Goal: Contribute content: Contribute content

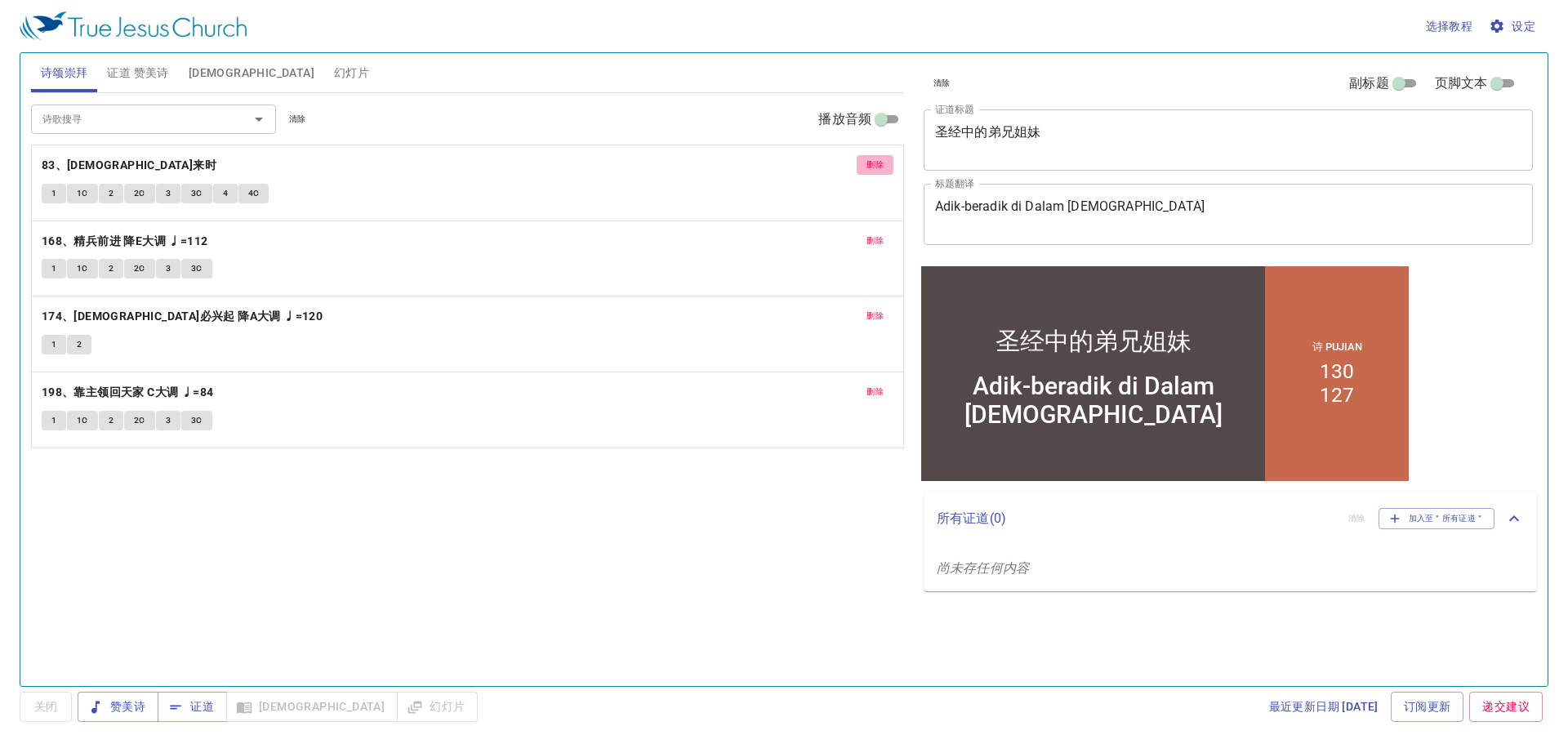
click at [867, 162] on span "删除" at bounding box center [874, 164] width 17 height 15
click at [867, 233] on span "删除" at bounding box center [874, 240] width 17 height 15
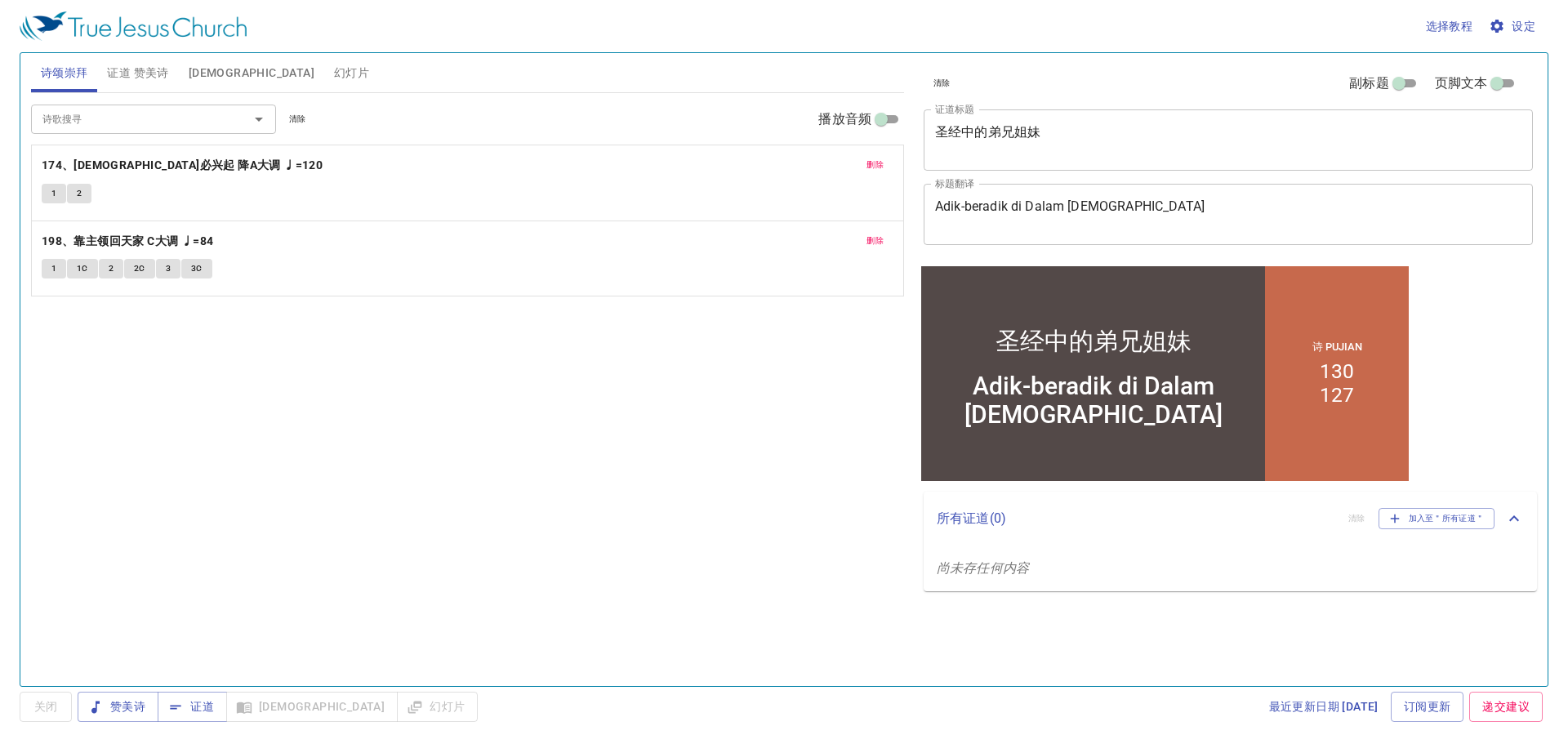
click at [867, 162] on span "删除" at bounding box center [874, 164] width 17 height 15
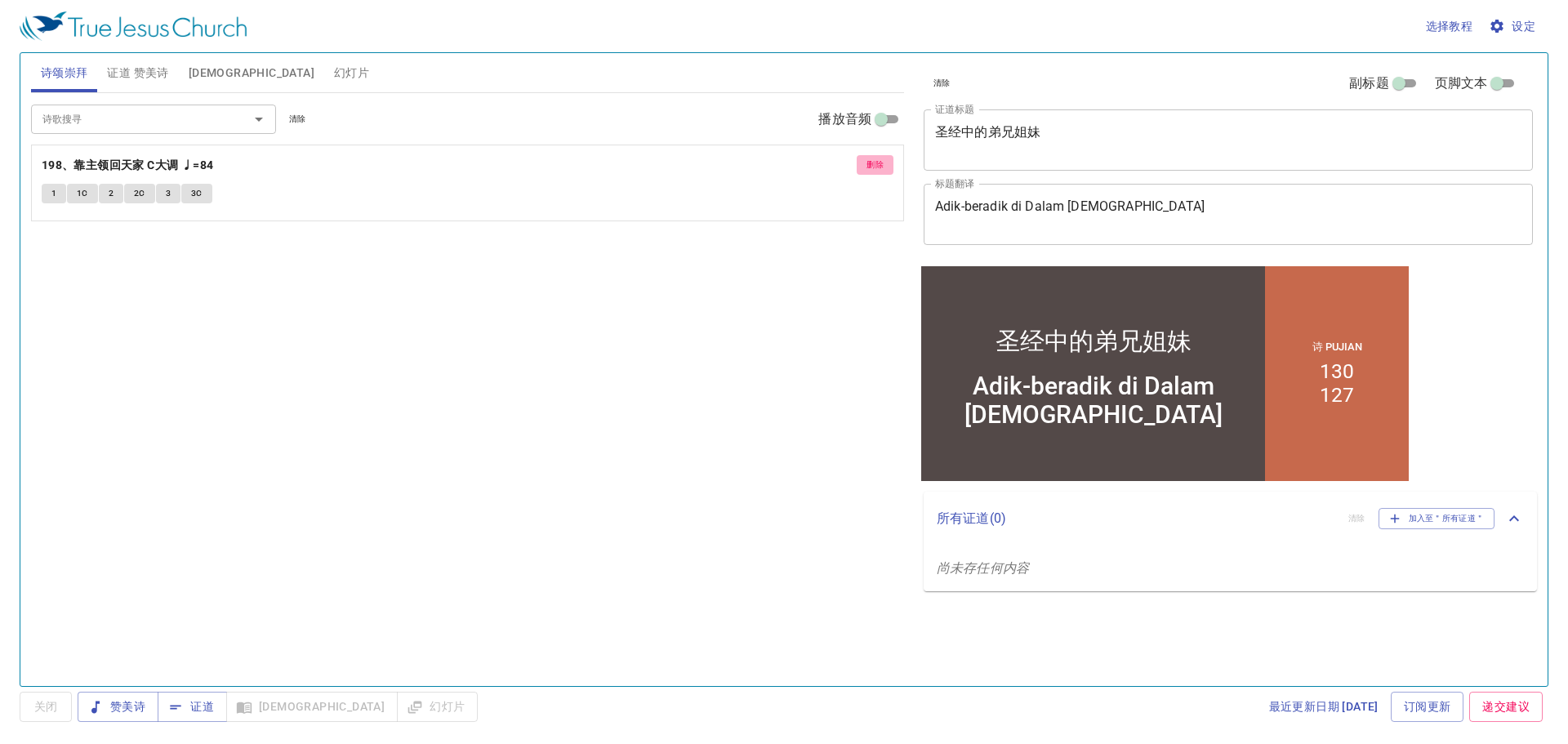
click at [867, 162] on span "删除" at bounding box center [874, 164] width 17 height 15
click at [126, 70] on span "证道 赞美诗" at bounding box center [138, 73] width 61 height 21
click at [871, 164] on span "删除" at bounding box center [874, 164] width 17 height 15
click at [871, 233] on span "删除" at bounding box center [874, 240] width 17 height 15
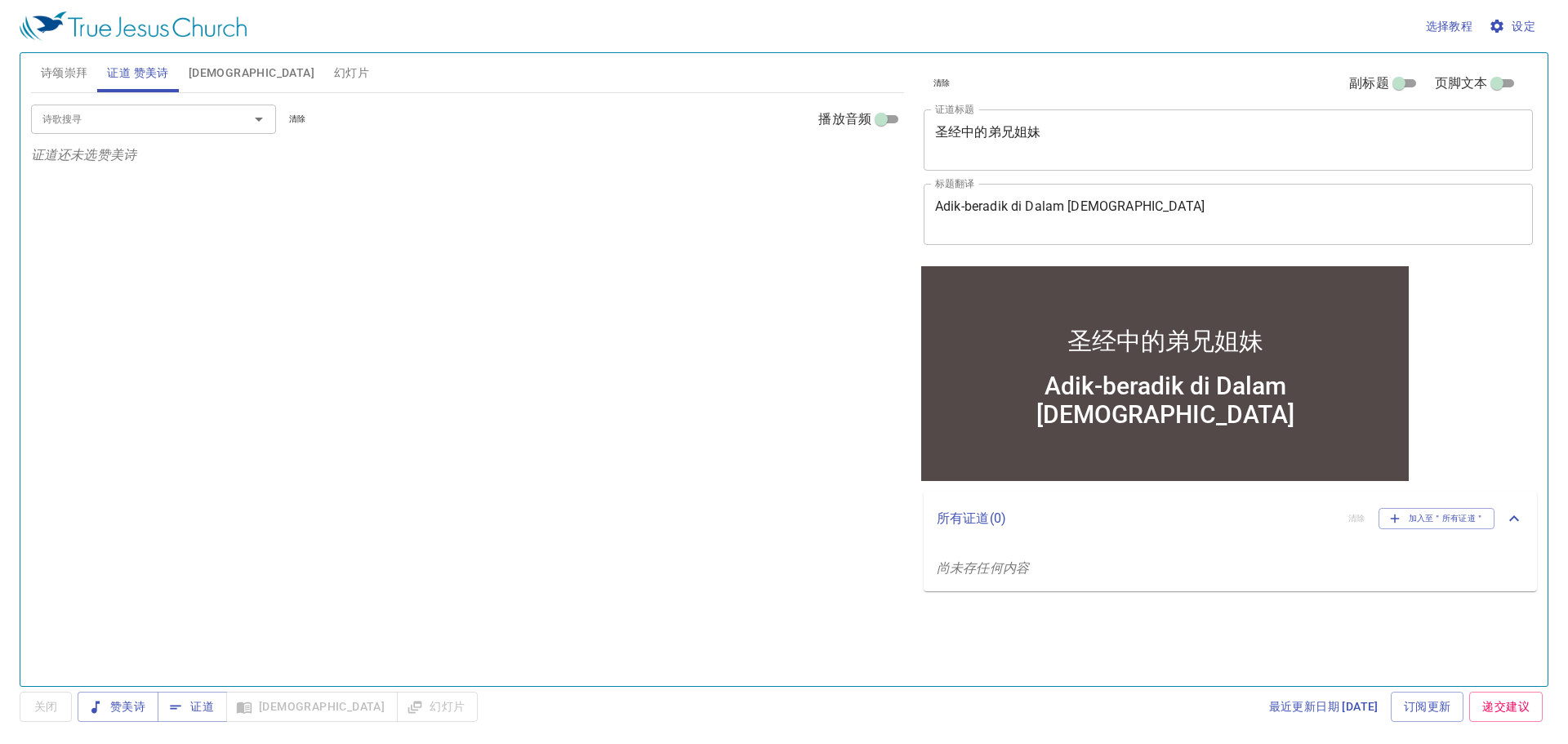
click at [1127, 167] on div "圣经中的弟兄姐妹 x 证道标题" at bounding box center [1228, 140] width 609 height 61
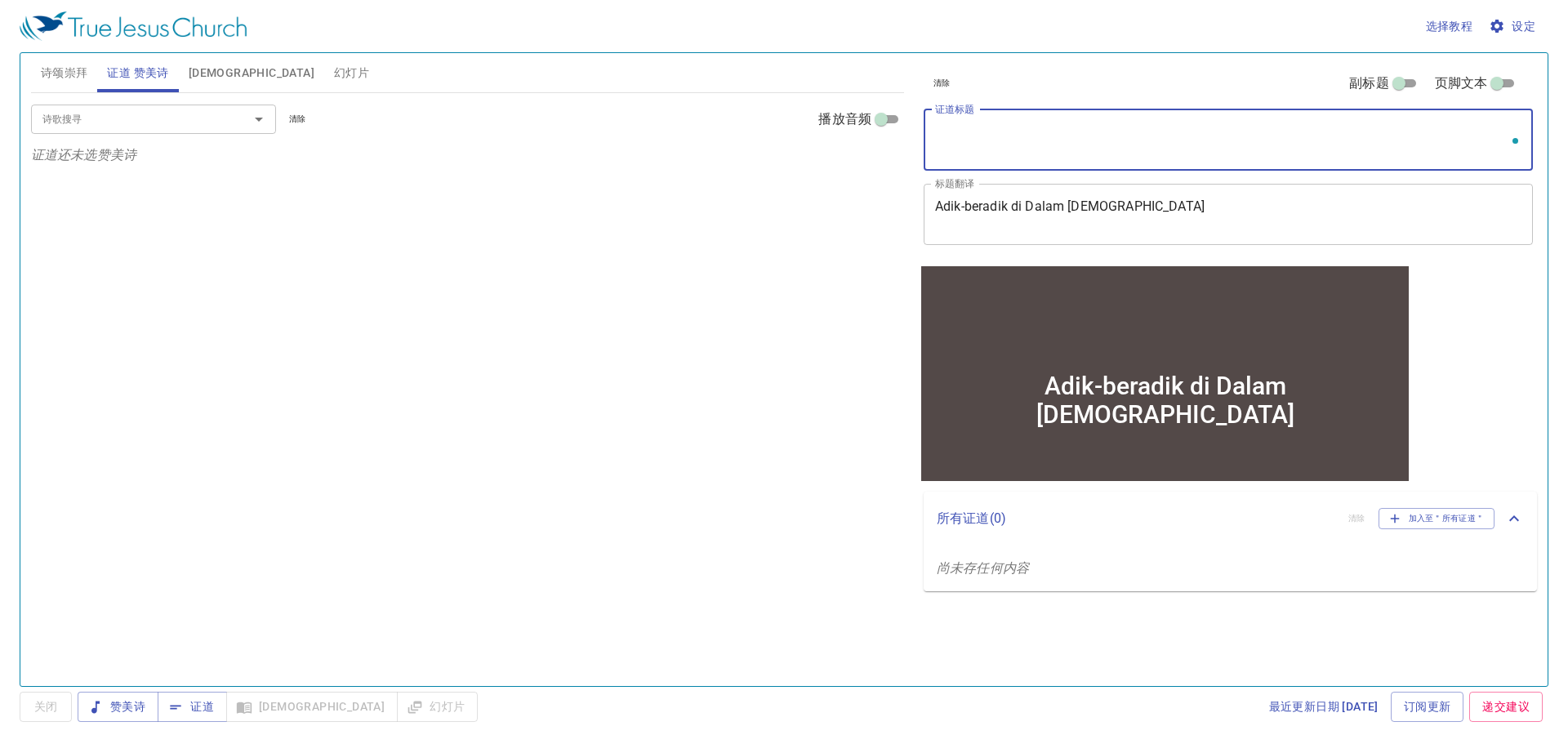
click at [1169, 229] on textarea "Adik-beradik di Dalam Alkitab" at bounding box center [1228, 215] width 587 height 31
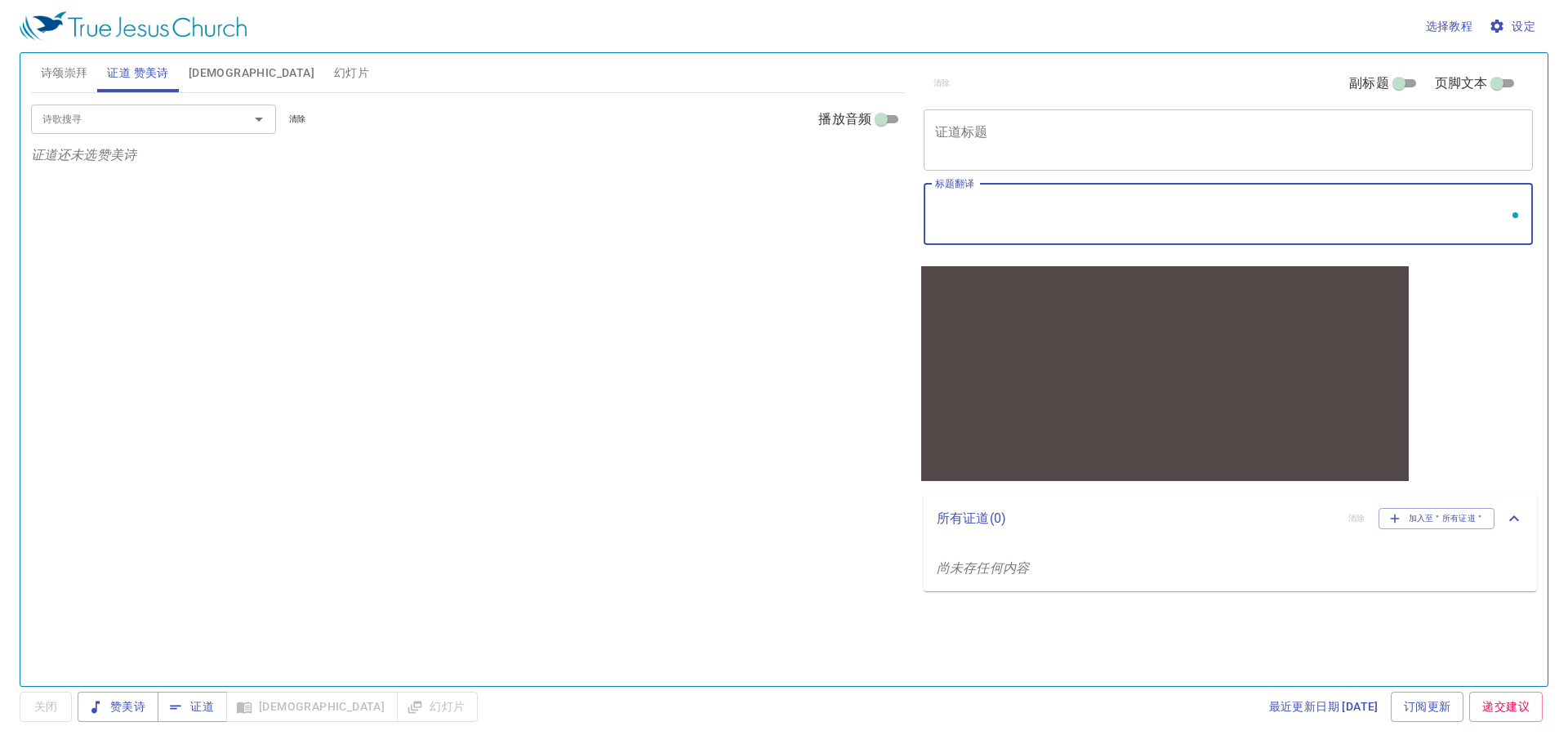
click at [738, 257] on div "诗歌搜寻 诗歌搜寻 清除 播放音频 证道还未选赞美诗" at bounding box center [468, 383] width 873 height 579
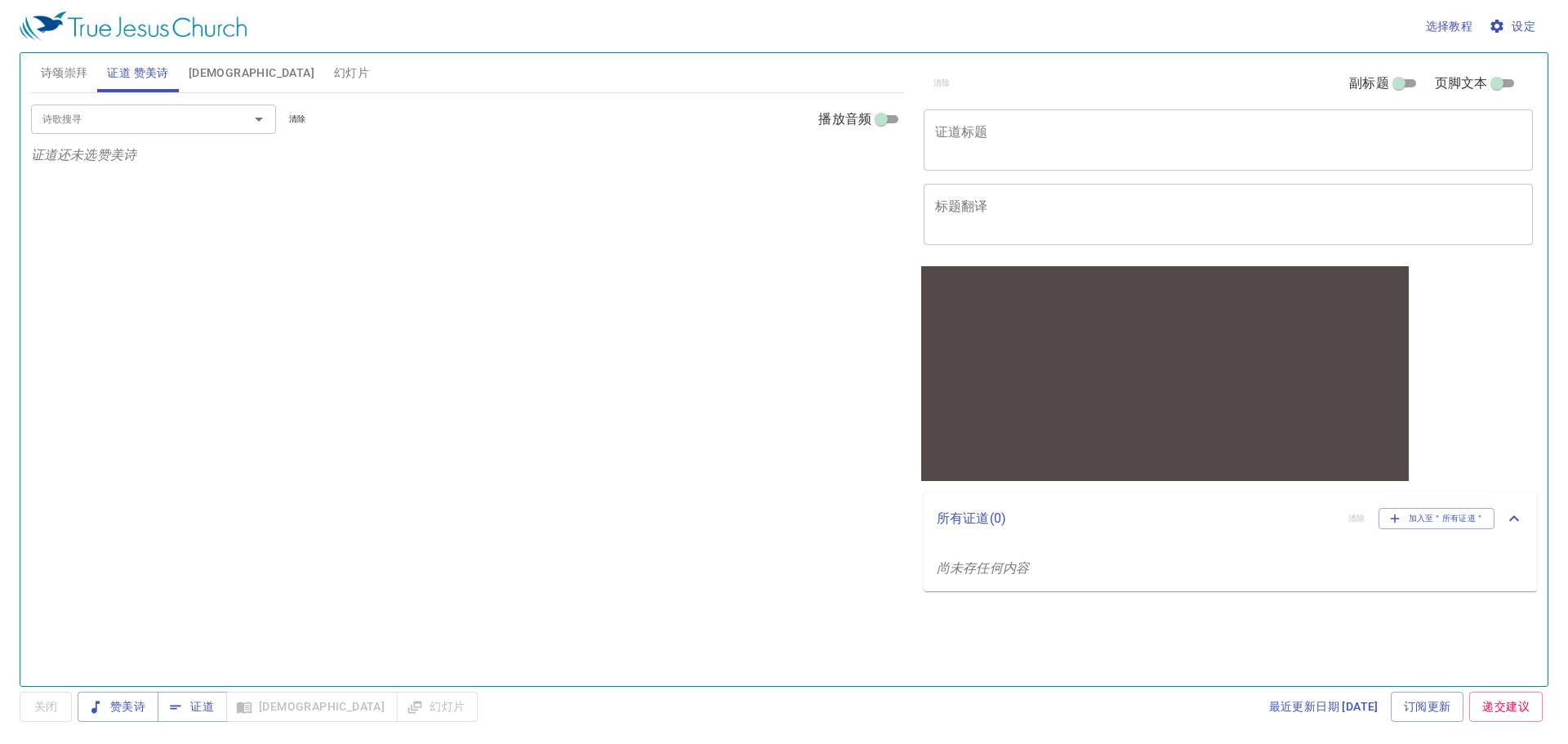
click at [59, 78] on span "诗颂崇拜" at bounding box center [64, 73] width 47 height 21
click at [519, 242] on div "诗歌搜寻 诗歌搜寻 清除 播放音频 诗颂崇拜还未选赞美诗" at bounding box center [468, 383] width 873 height 579
click at [596, 269] on div "诗歌搜寻 诗歌搜寻 清除 播放音频 诗颂崇拜还未选赞美诗" at bounding box center [468, 383] width 873 height 579
click at [159, 127] on input "诗歌搜寻" at bounding box center [130, 118] width 187 height 19
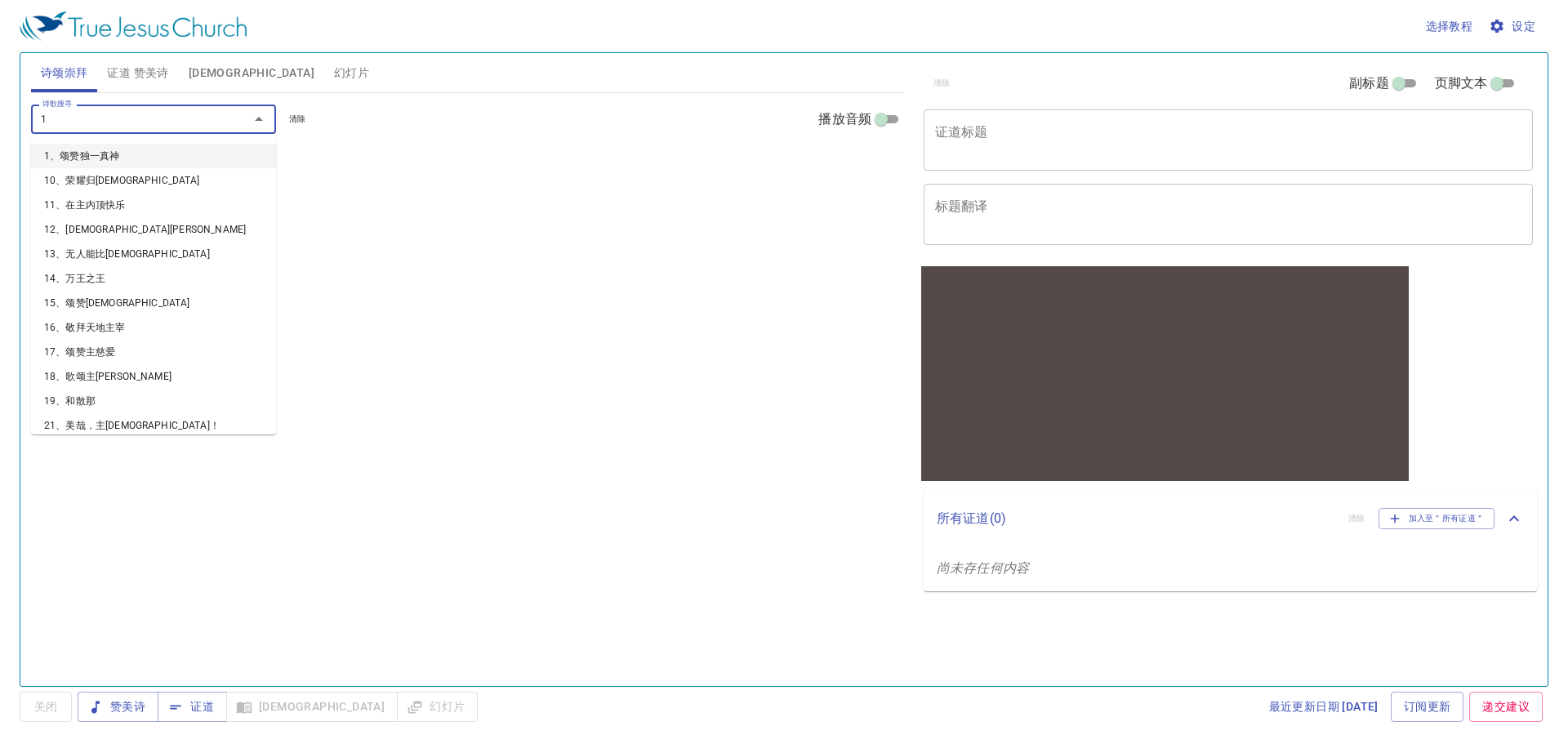
type input "13"
type input "96"
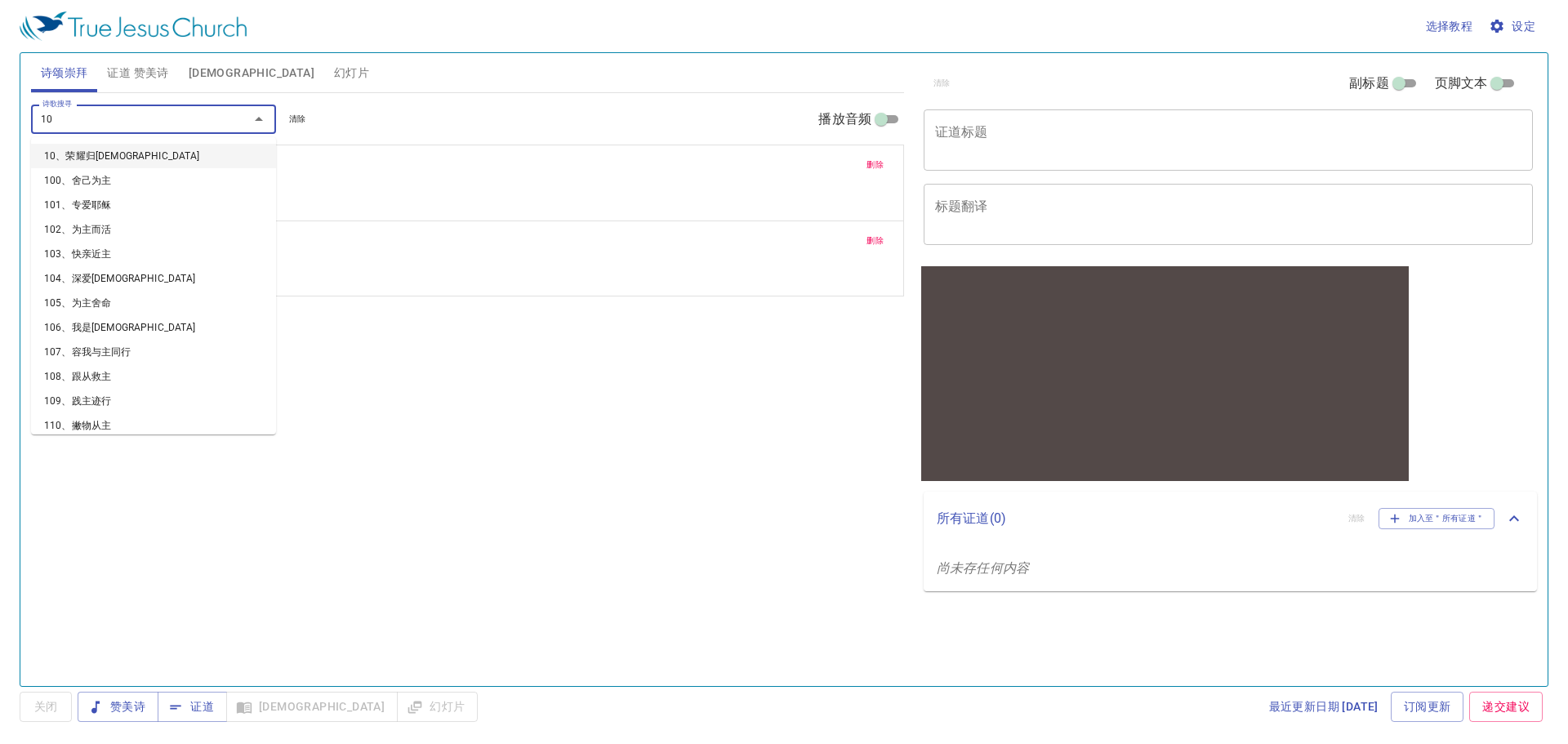
type input "106"
type input "108"
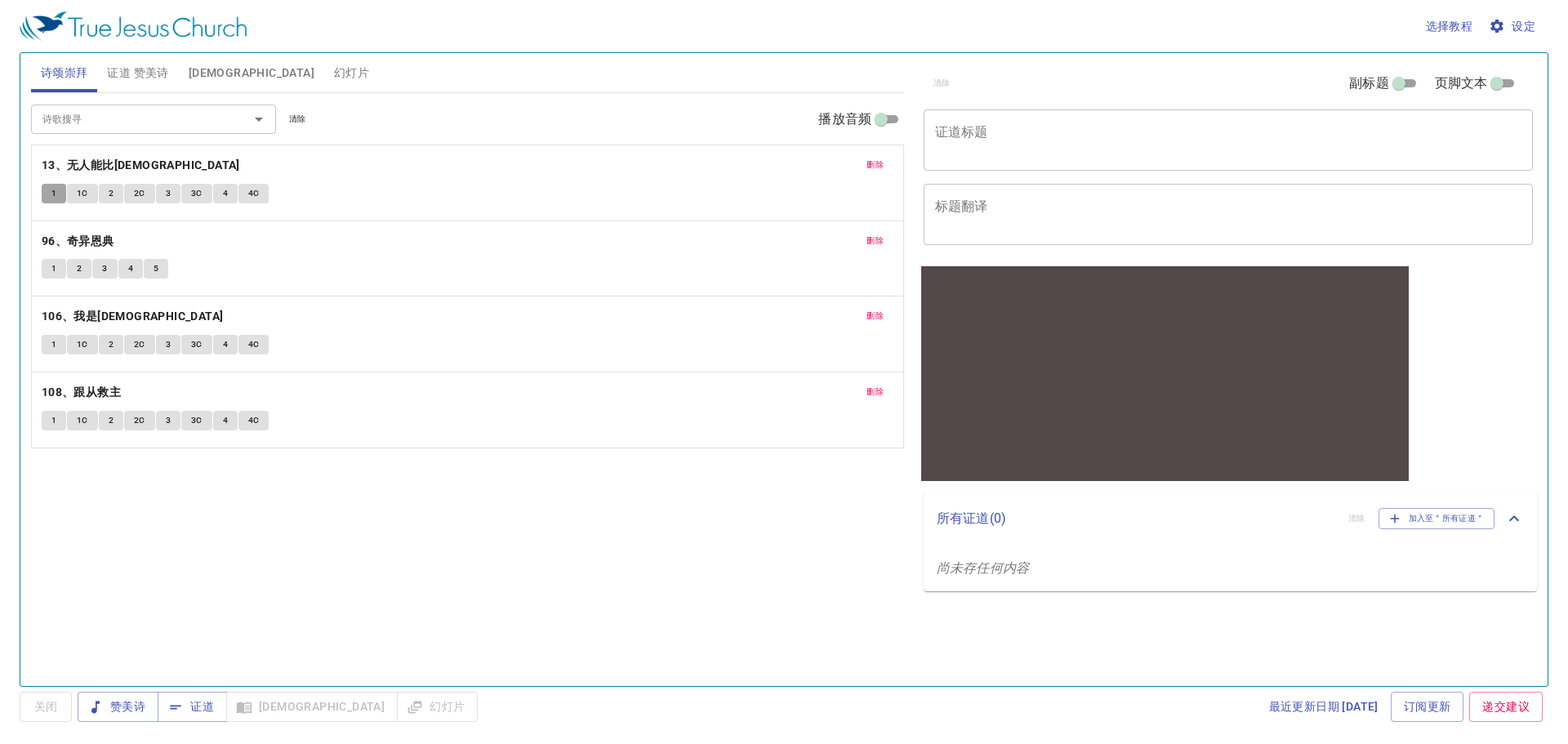
click at [52, 195] on span "1" at bounding box center [53, 193] width 5 height 15
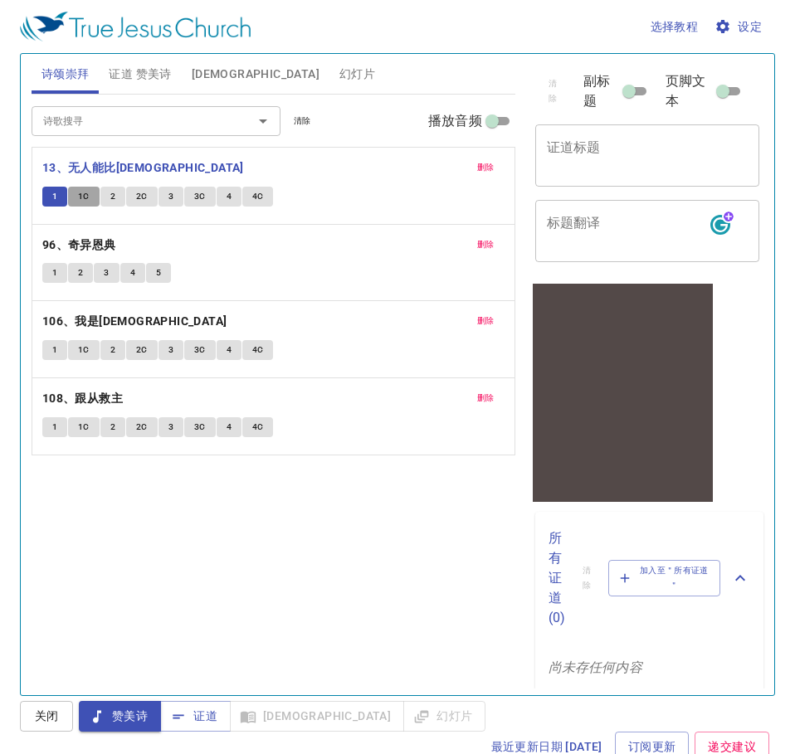
click at [83, 204] on button "1C" at bounding box center [84, 197] width 32 height 20
click at [119, 207] on div "1 1C 2 2C 3 3C 4 4C" at bounding box center [273, 199] width 462 height 24
click at [117, 201] on button "2" at bounding box center [112, 197] width 25 height 20
click at [137, 198] on span "2C" at bounding box center [142, 196] width 12 height 15
click at [172, 199] on span "3" at bounding box center [170, 196] width 5 height 15
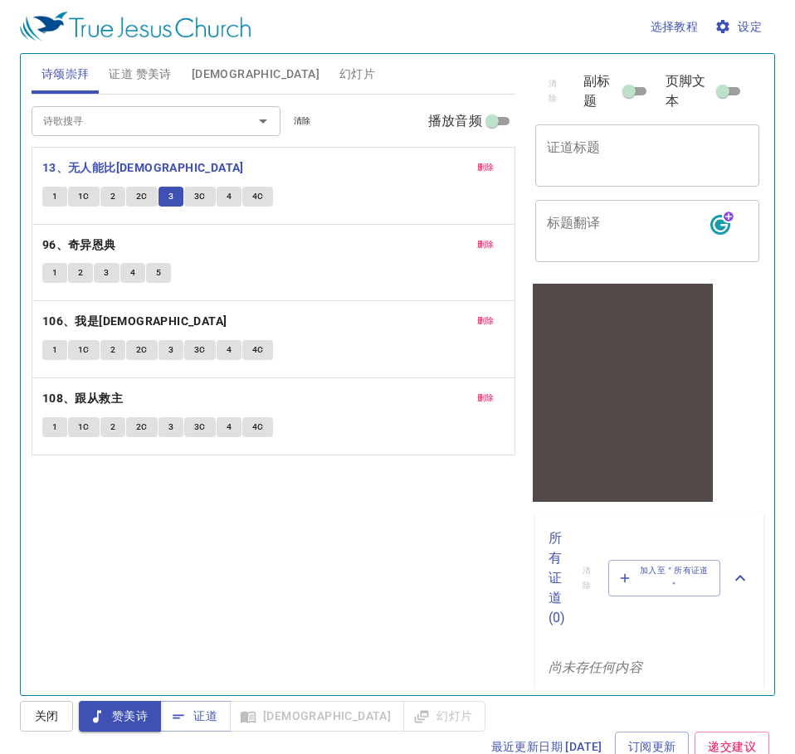
click at [194, 200] on span "3C" at bounding box center [200, 196] width 12 height 15
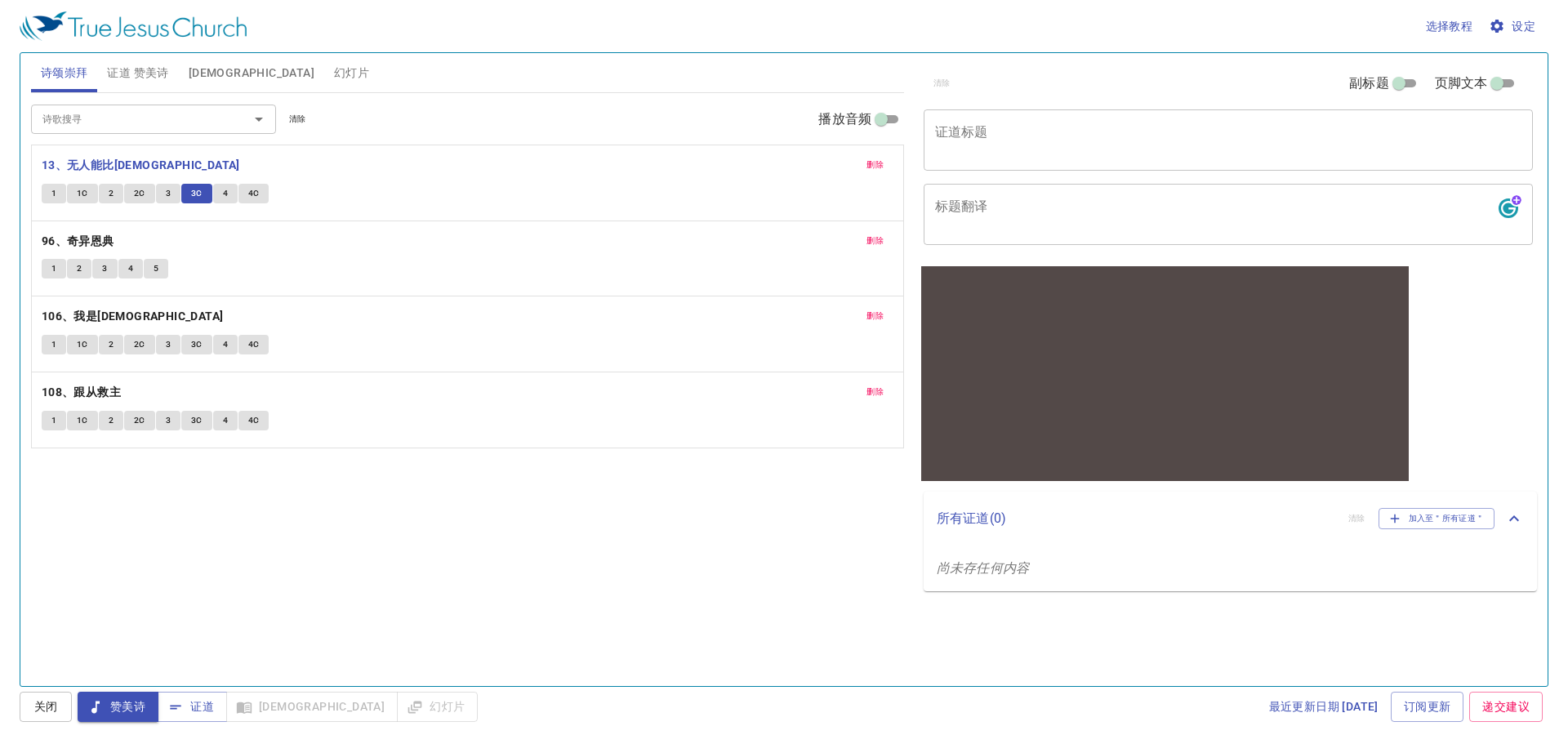
click at [392, 549] on div "诗歌搜寻 诗歌搜寻 清除 播放音频 删除 13、无人能比耶稣 1 1C 2 2C 3 3C 4 4C 删除 96、奇异恩典 1 2 3 4 5 删除 106、…" at bounding box center [468, 383] width 873 height 579
click at [225, 193] on span "4" at bounding box center [225, 193] width 5 height 15
click at [145, 76] on span "证道 赞美诗" at bounding box center [138, 73] width 61 height 21
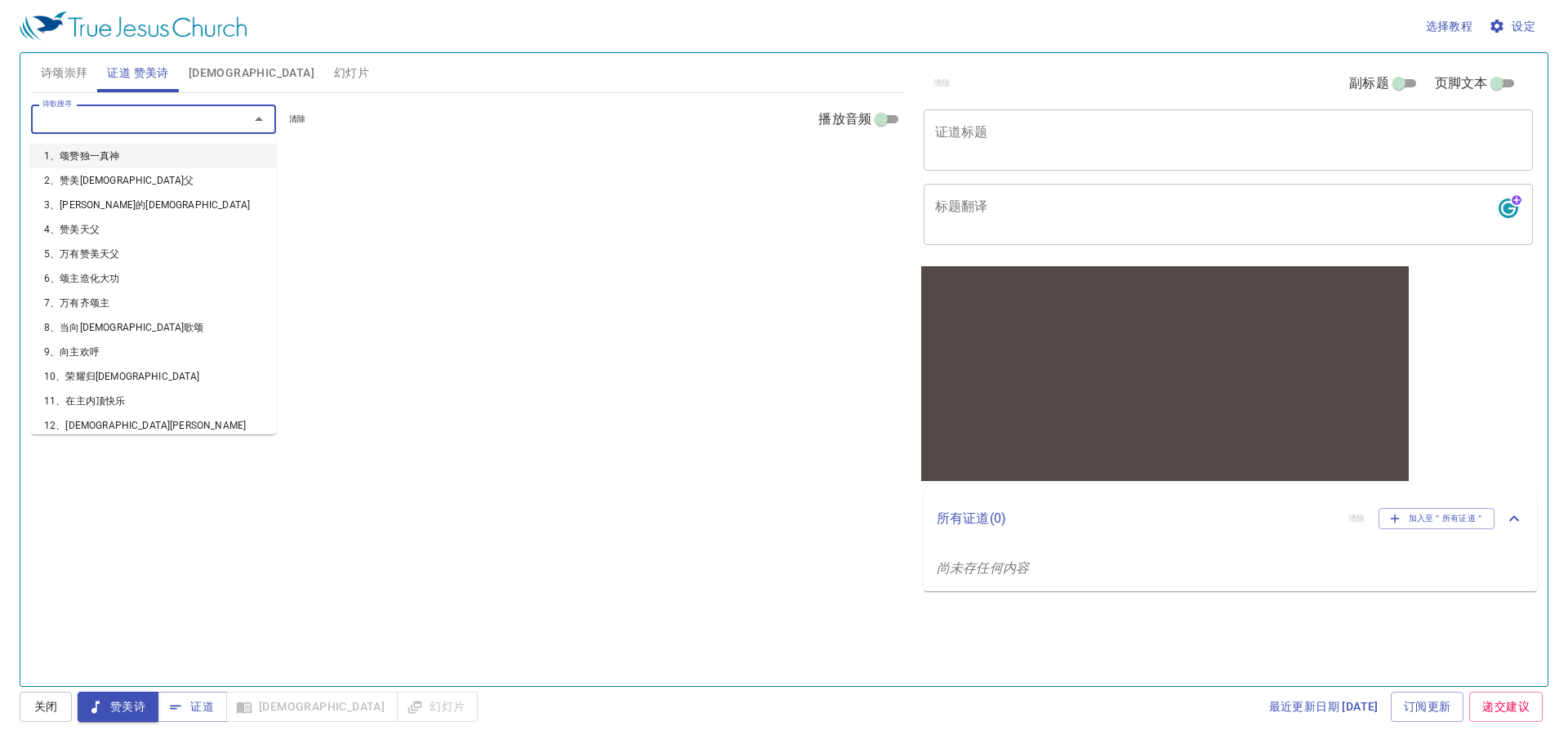
click at [169, 117] on input "诗歌搜寻" at bounding box center [130, 118] width 187 height 19
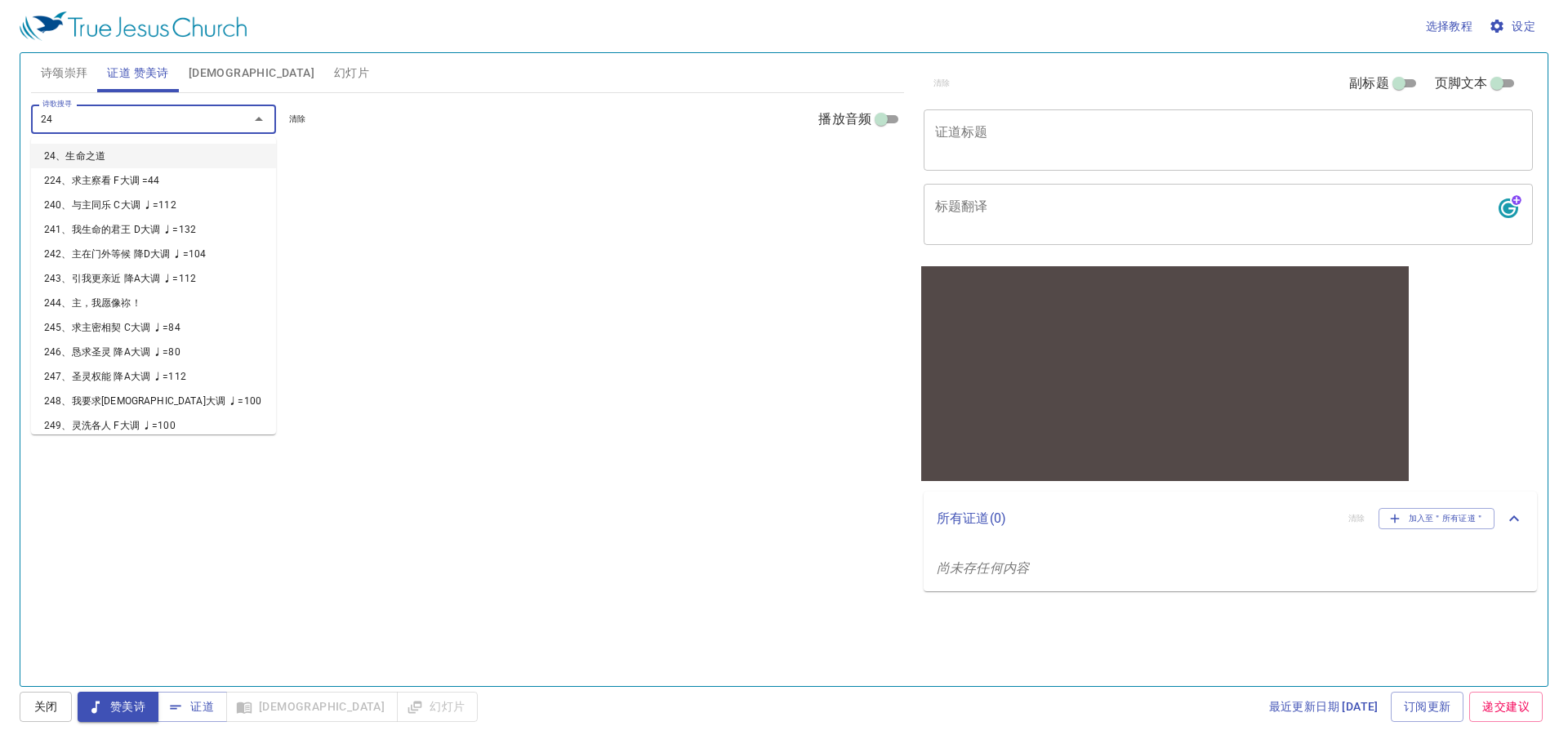
type input "241"
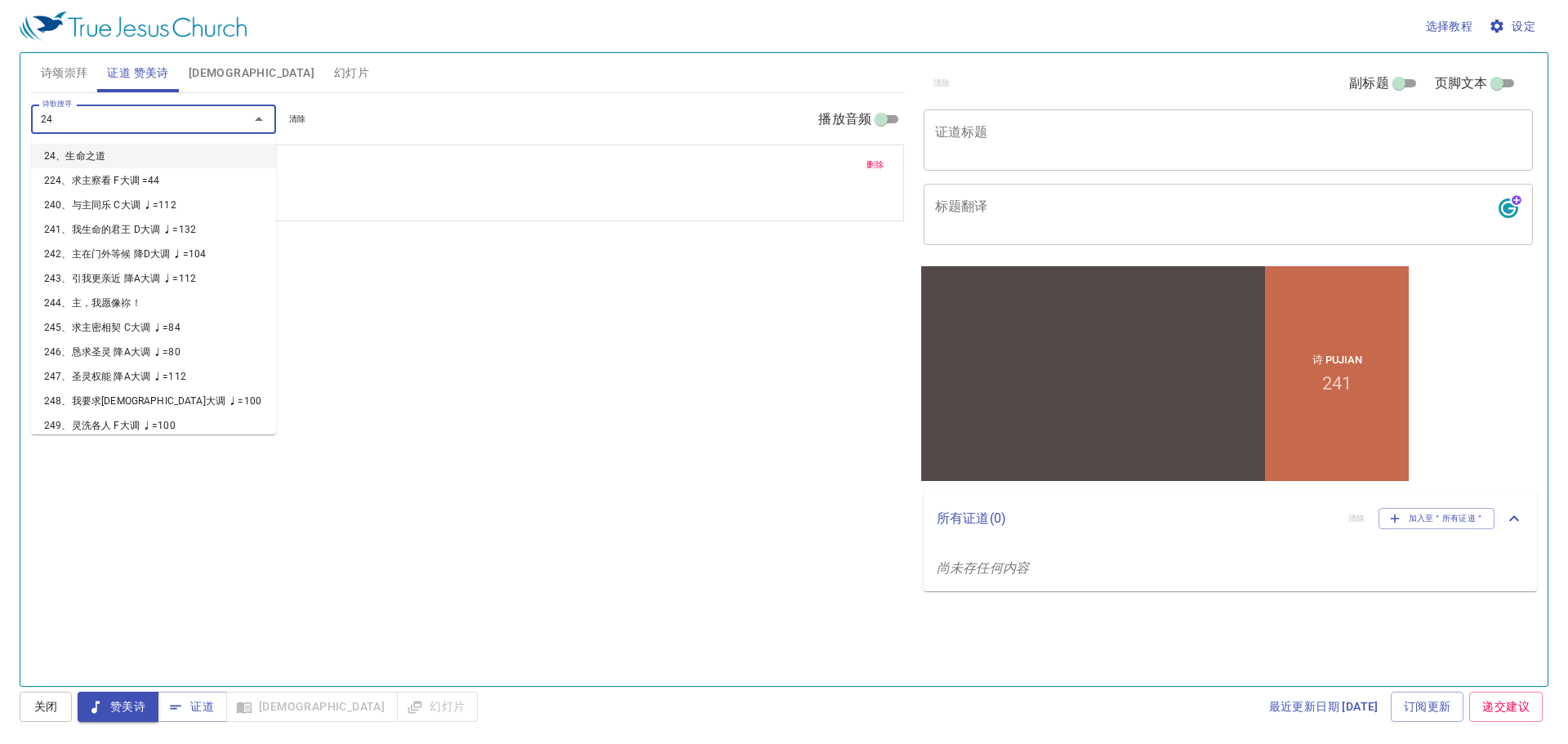
type input "243"
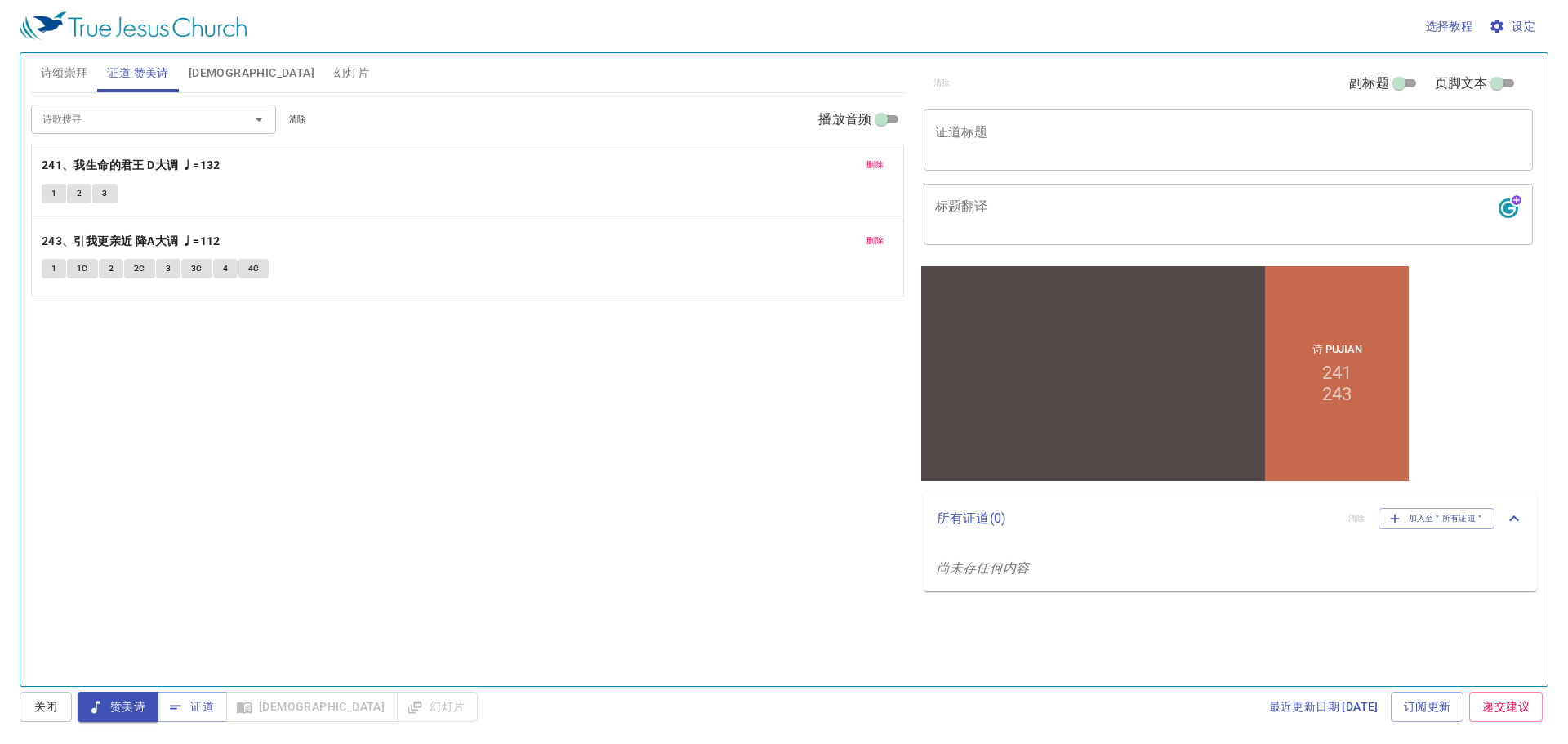
click at [700, 441] on div "诗歌搜寻 诗歌搜寻 清除 播放音频 删除 241、我生命的君王 D大调 ♩=132 1 2 3 删除 243、引我更亲近 降A大调 ♩=112 1 1C 2 …" at bounding box center [468, 383] width 873 height 579
click at [72, 73] on span "诗颂崇拜" at bounding box center [64, 73] width 47 height 21
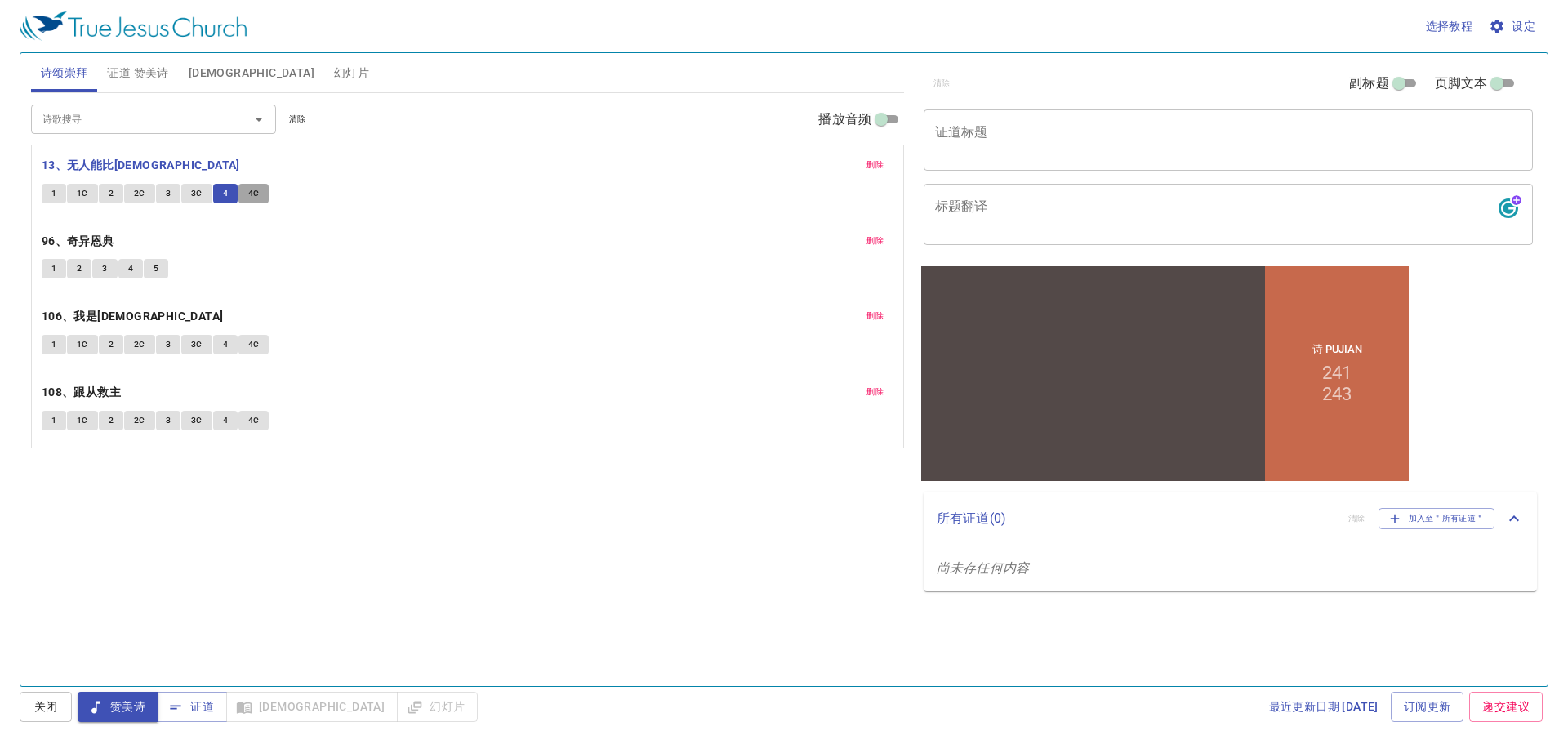
click at [253, 199] on span "4C" at bounding box center [254, 193] width 12 height 15
click at [49, 345] on button "1" at bounding box center [53, 344] width 25 height 20
click at [113, 351] on span "2" at bounding box center [110, 344] width 5 height 15
click at [141, 344] on span "2C" at bounding box center [140, 344] width 12 height 15
click at [167, 347] on span "3" at bounding box center [167, 344] width 5 height 15
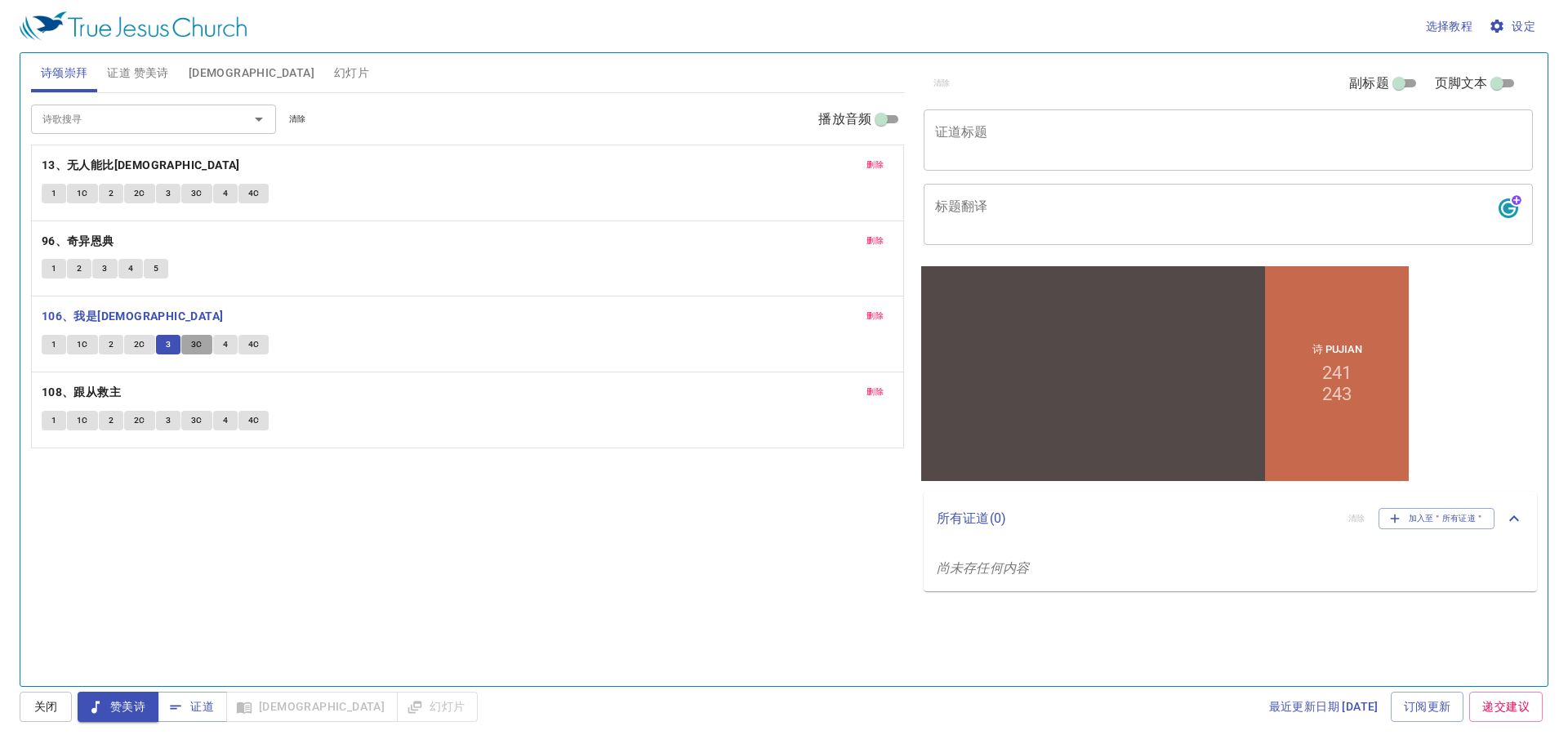
click at [201, 346] on span "3C" at bounding box center [197, 344] width 12 height 15
click at [229, 346] on button "4" at bounding box center [225, 344] width 25 height 20
click at [257, 348] on span "4C" at bounding box center [254, 344] width 12 height 15
click at [52, 420] on span "1" at bounding box center [53, 420] width 5 height 15
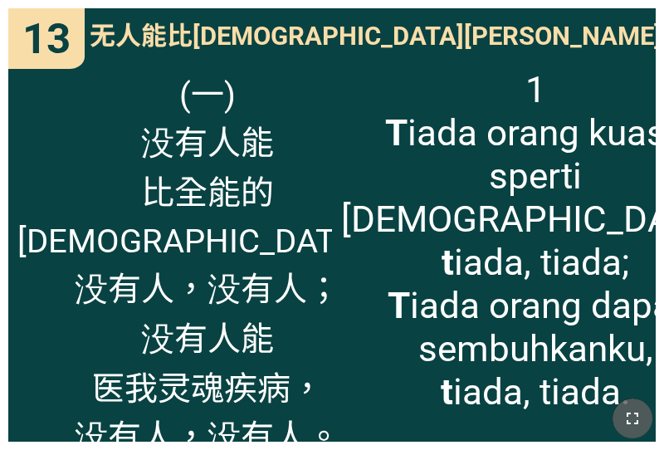
click at [628, 431] on button "button" at bounding box center [632, 418] width 40 height 40
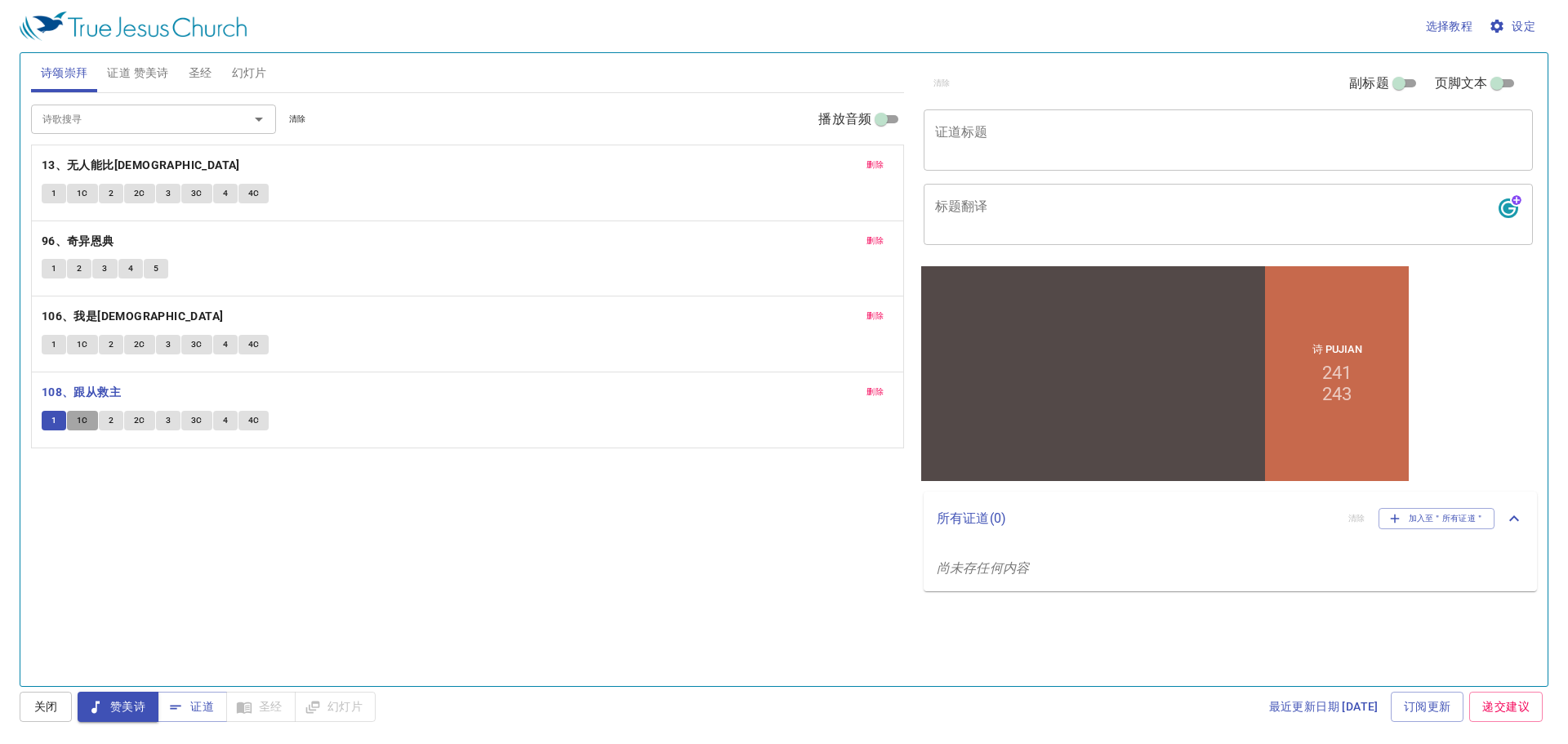
click at [88, 423] on span "1C" at bounding box center [83, 420] width 12 height 15
click at [105, 423] on button "2" at bounding box center [110, 420] width 25 height 20
click at [132, 414] on button "2C" at bounding box center [140, 420] width 31 height 20
click at [168, 429] on button "3" at bounding box center [168, 420] width 25 height 20
click at [194, 422] on span "3C" at bounding box center [197, 420] width 12 height 15
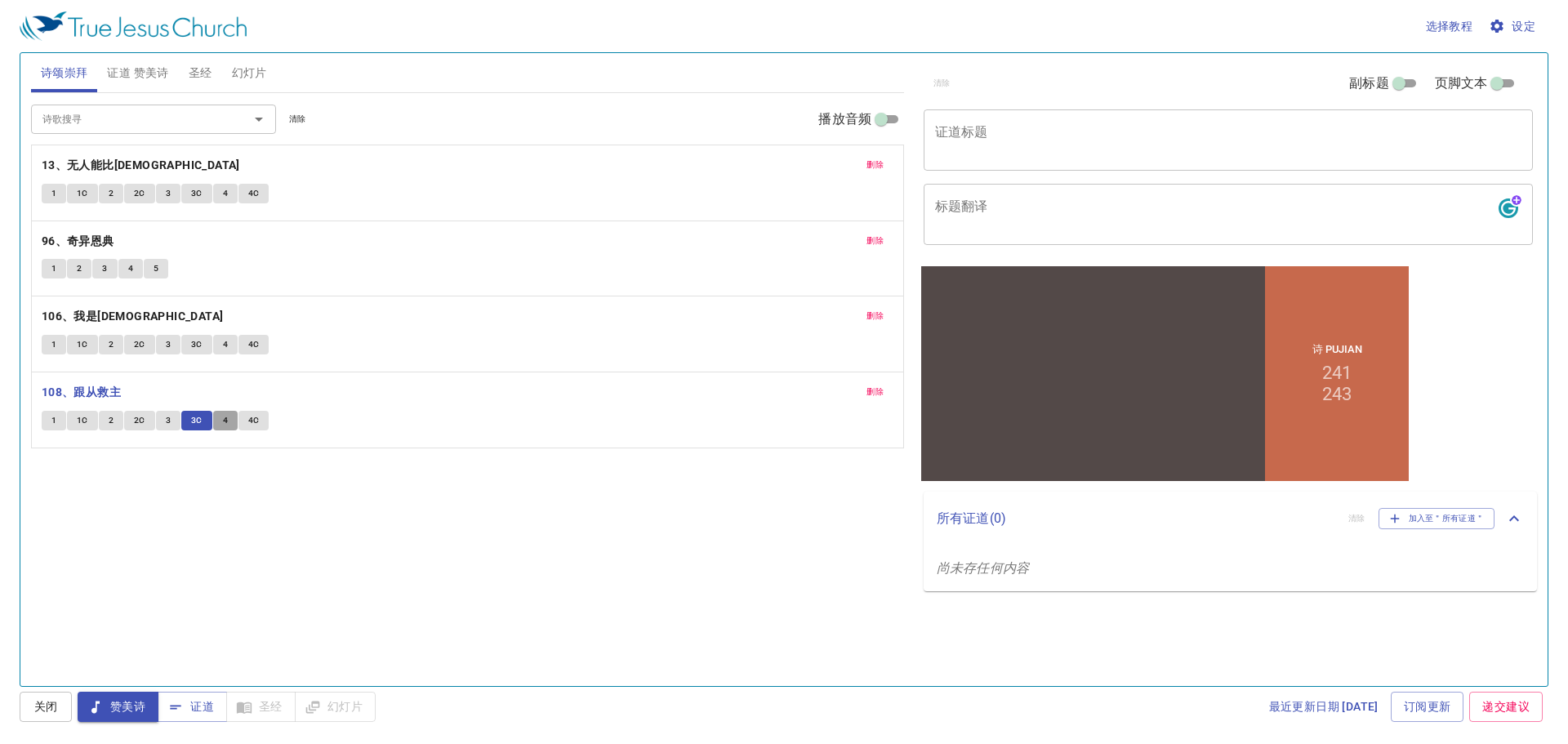
click at [220, 422] on button "4" at bounding box center [225, 420] width 25 height 20
click at [250, 420] on span "4C" at bounding box center [254, 420] width 12 height 15
click at [122, 73] on span "证道 赞美诗" at bounding box center [138, 73] width 61 height 21
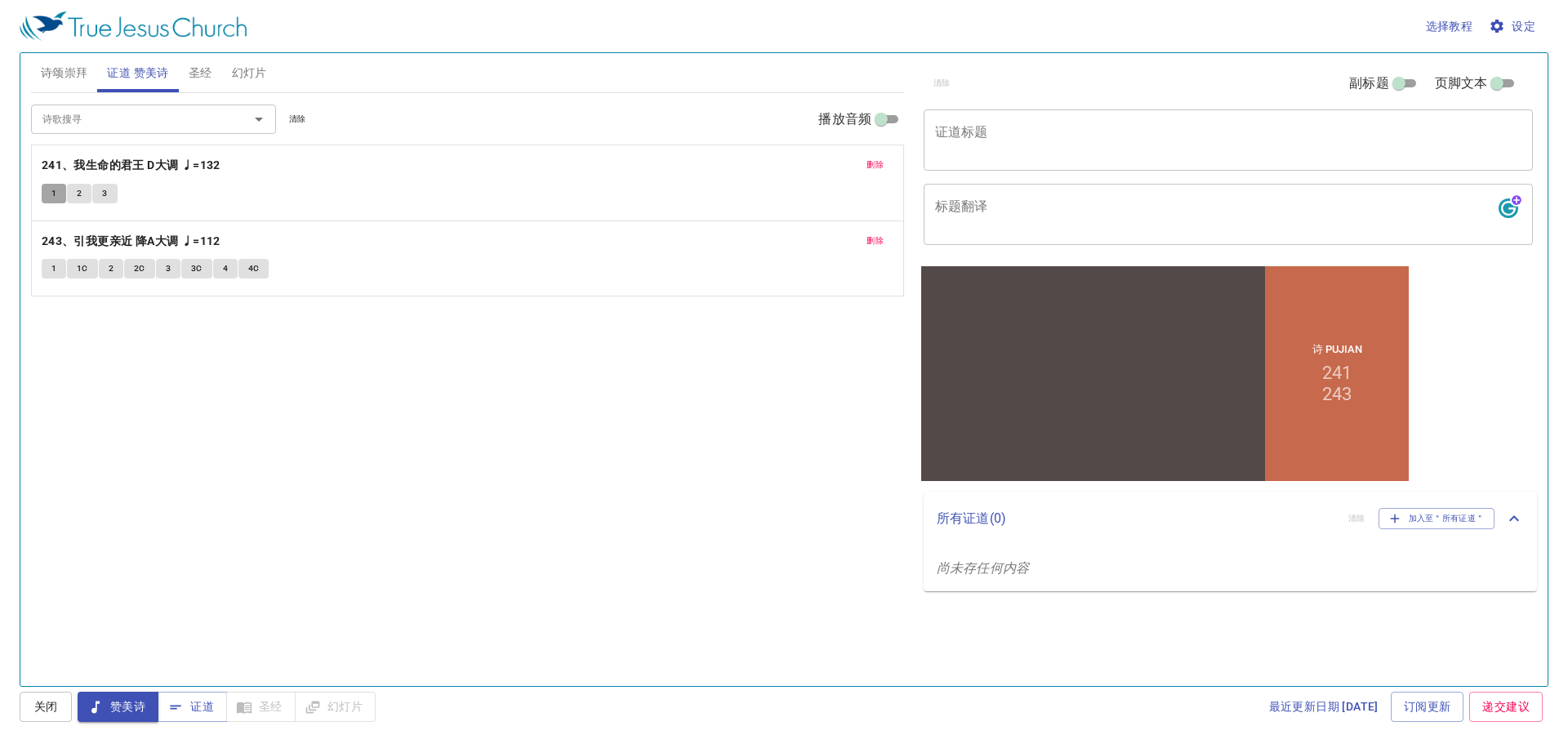
click at [51, 187] on span "1" at bounding box center [53, 193] width 5 height 15
click at [74, 202] on button "2" at bounding box center [79, 194] width 25 height 20
click at [106, 200] on span "3" at bounding box center [104, 193] width 5 height 15
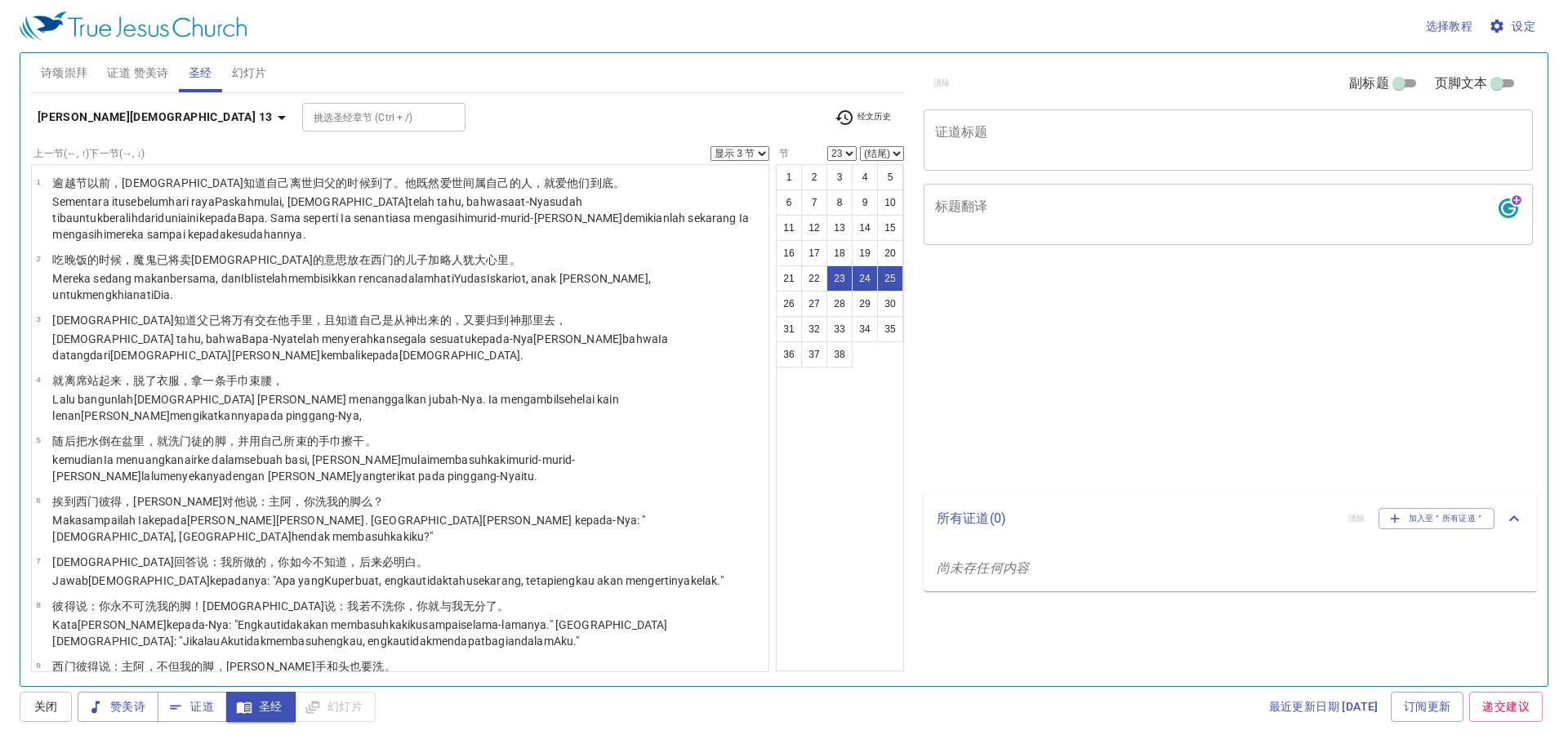
select select "3"
select select "23"
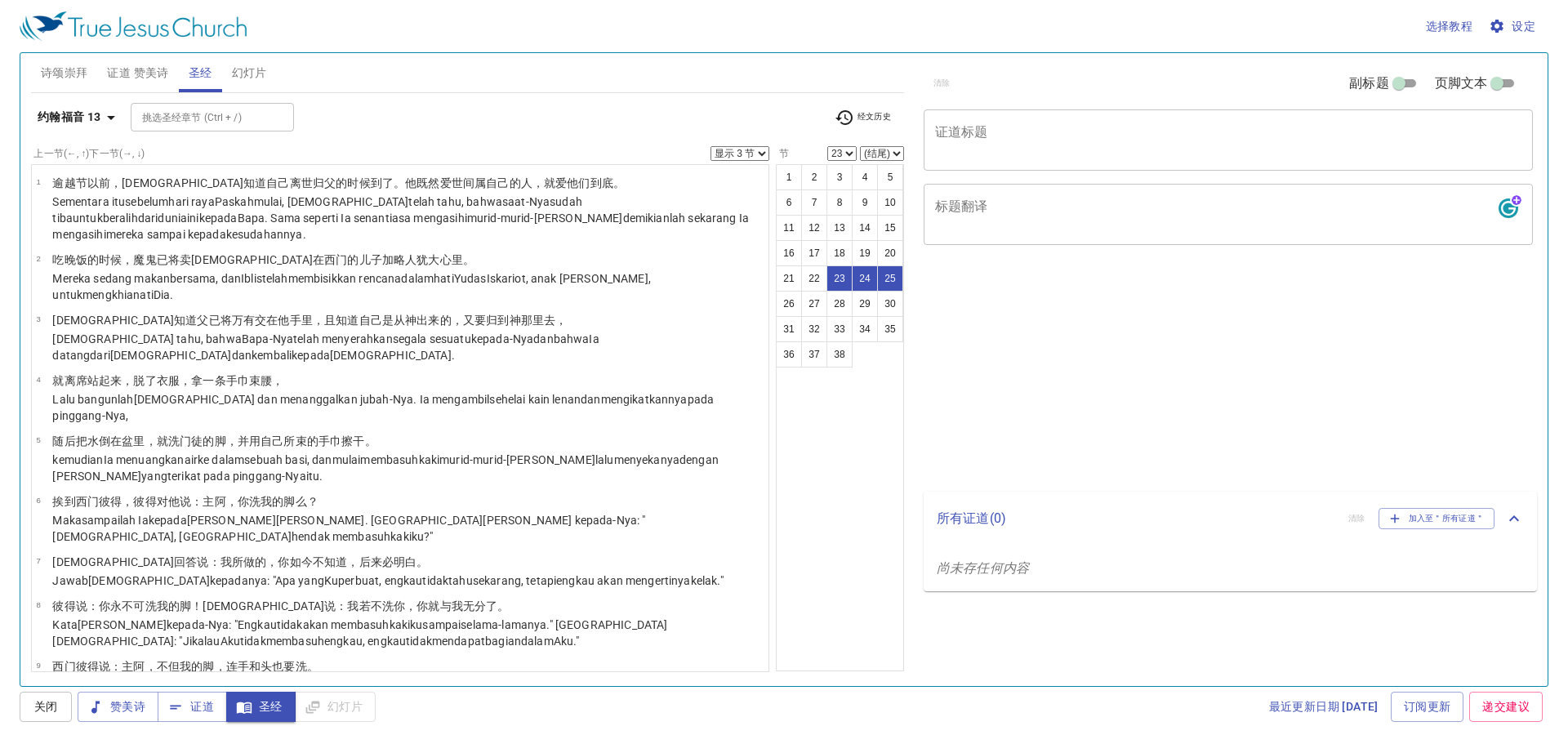
select select "3"
select select "23"
select select "3"
select select "23"
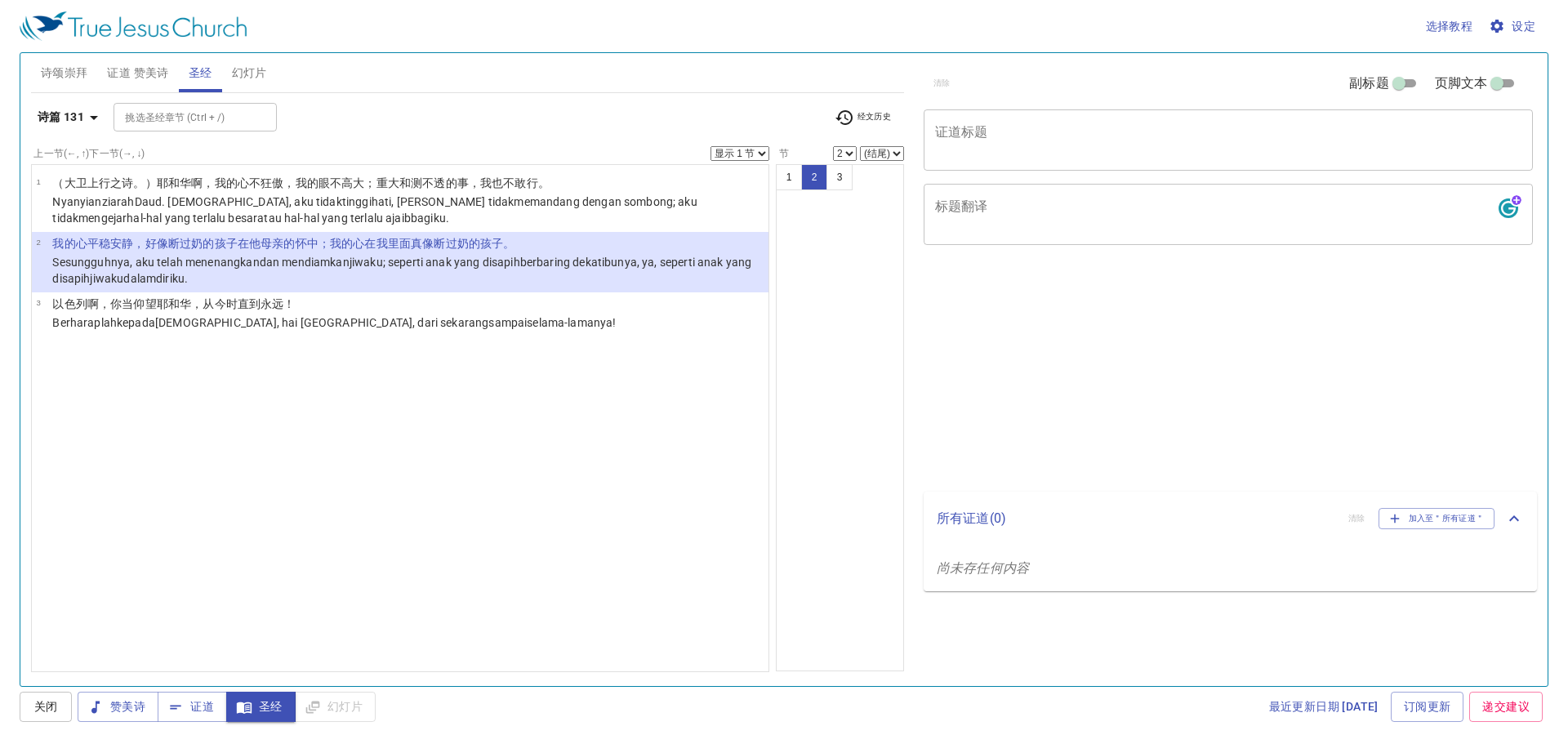
select select "2"
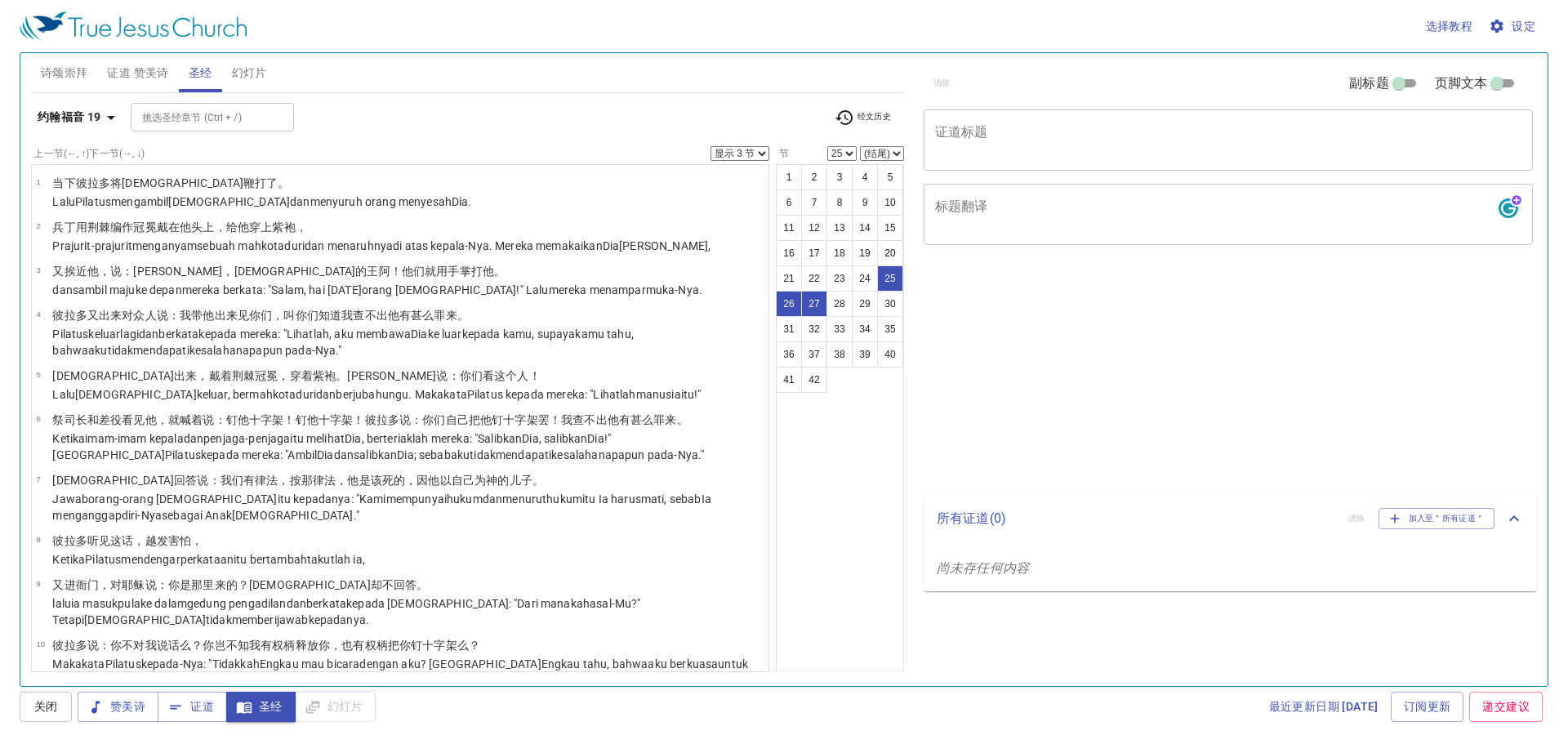
select select "3"
select select "25"
select select "3"
select select "25"
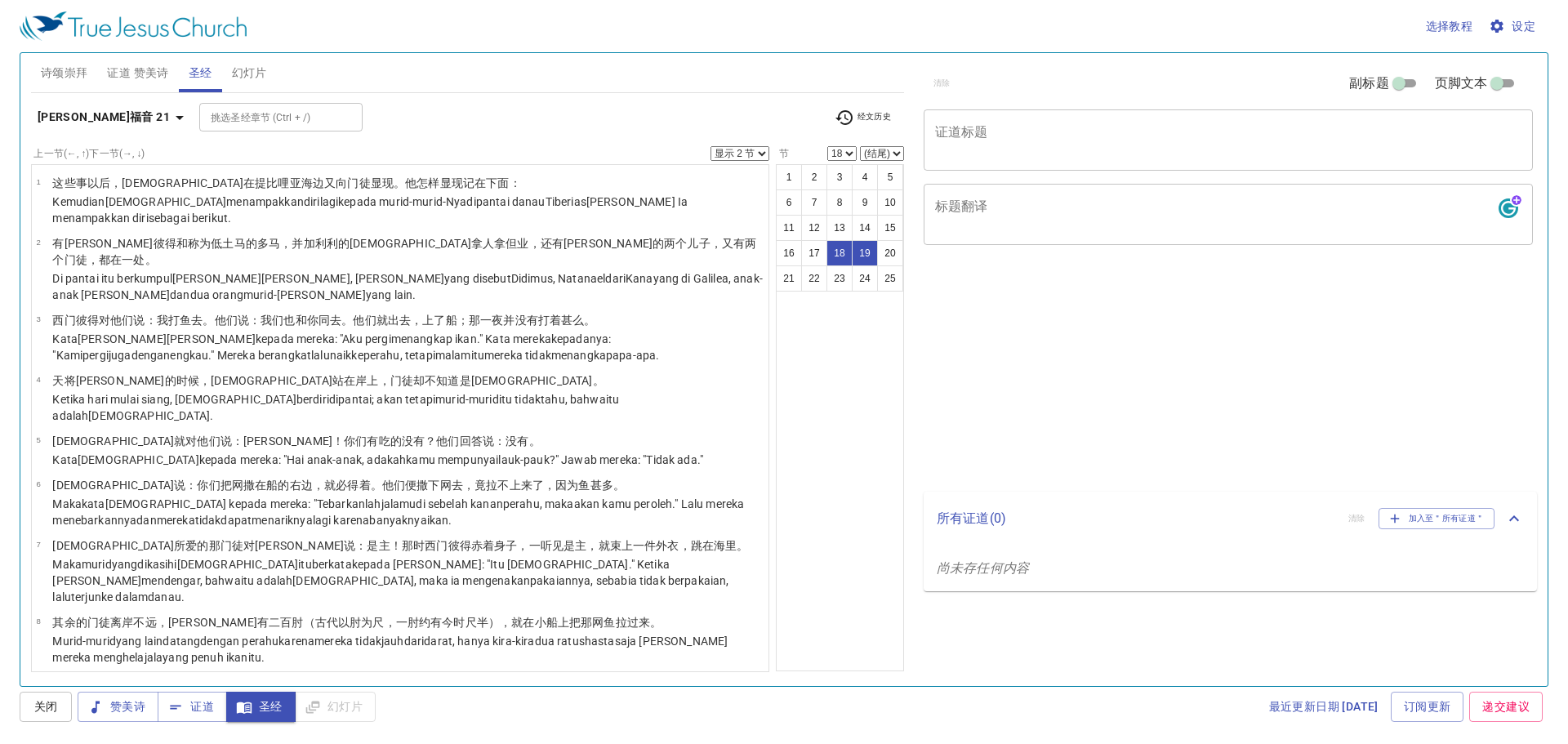
select select "2"
select select "18"
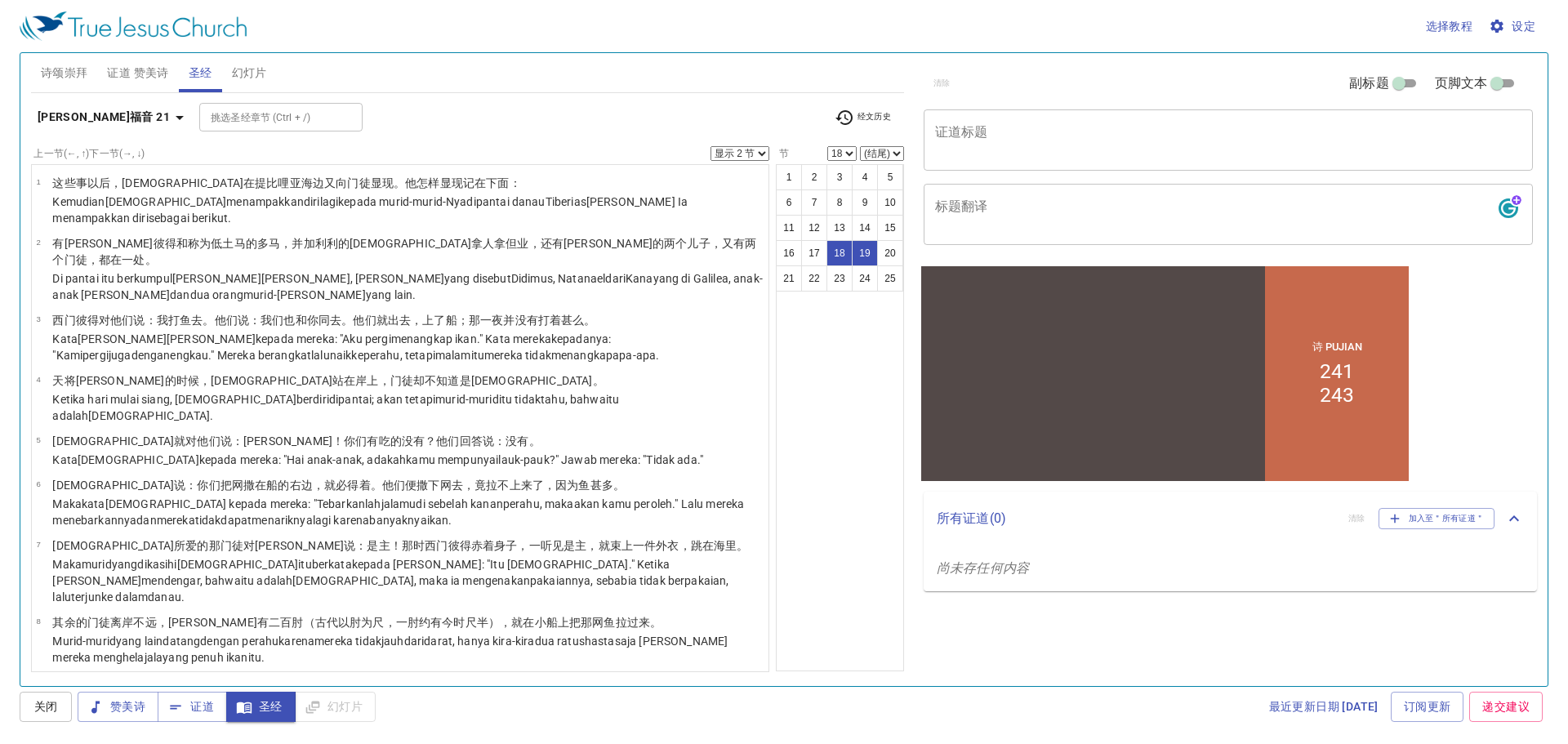
scroll to position [778, 0]
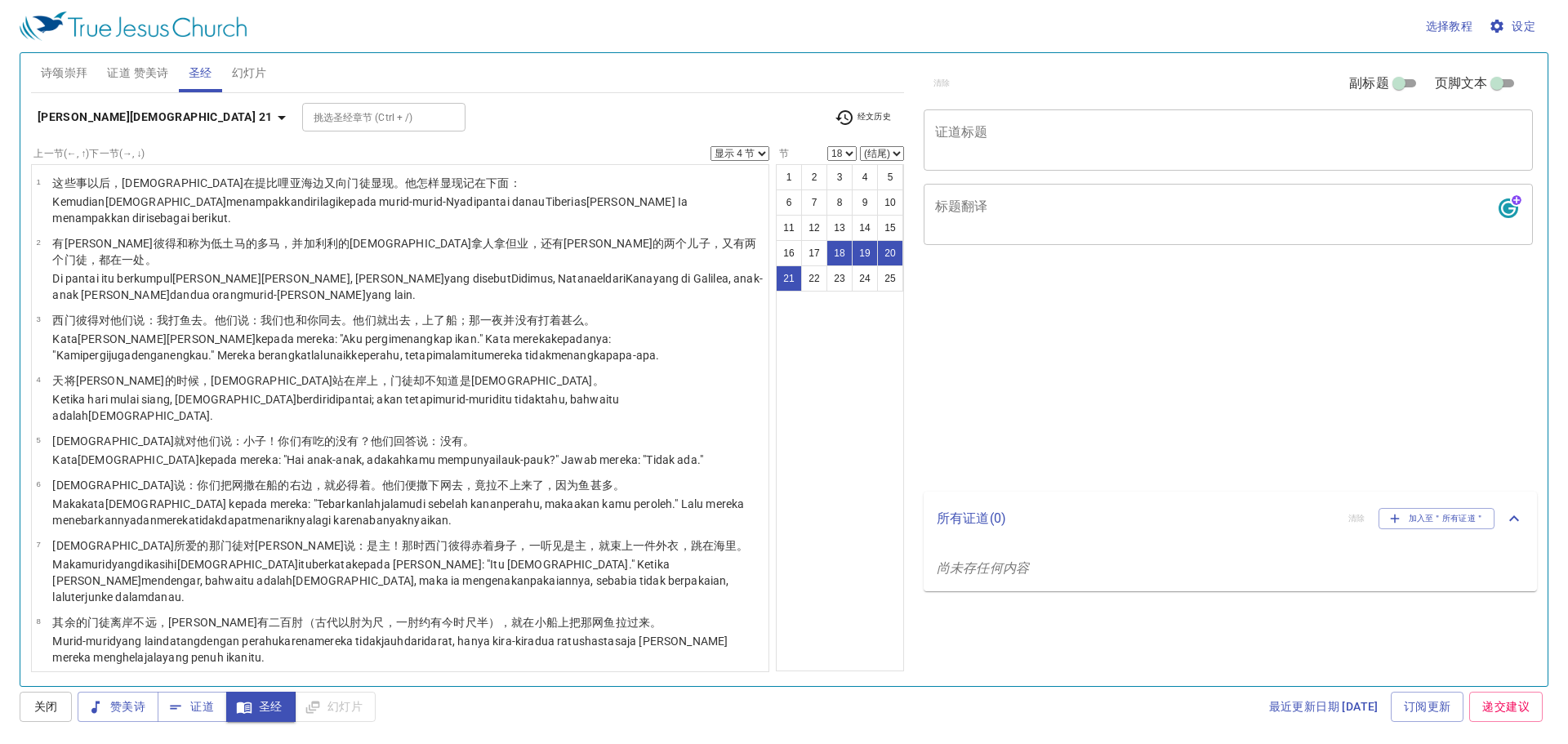
select select "4"
select select "18"
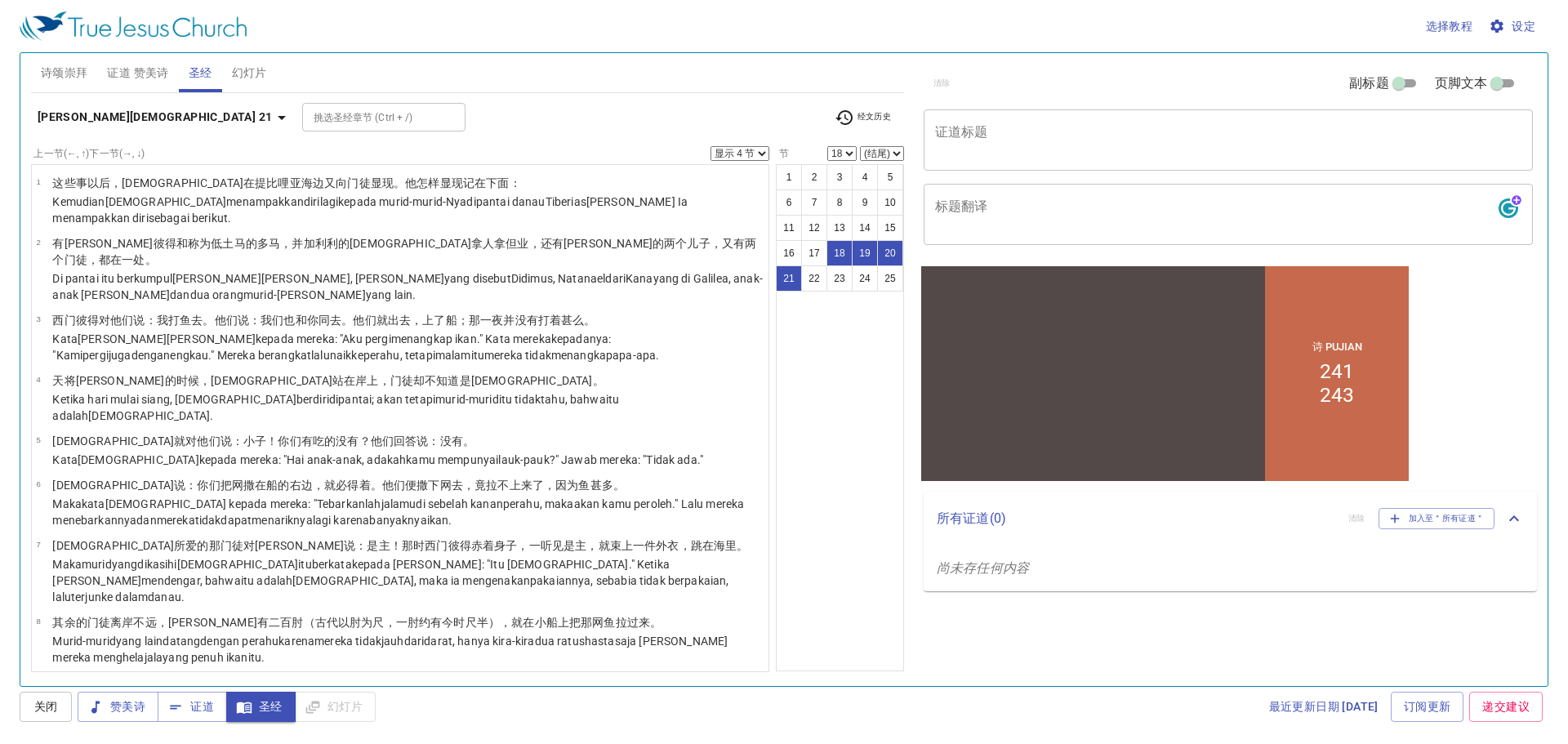
scroll to position [778, 0]
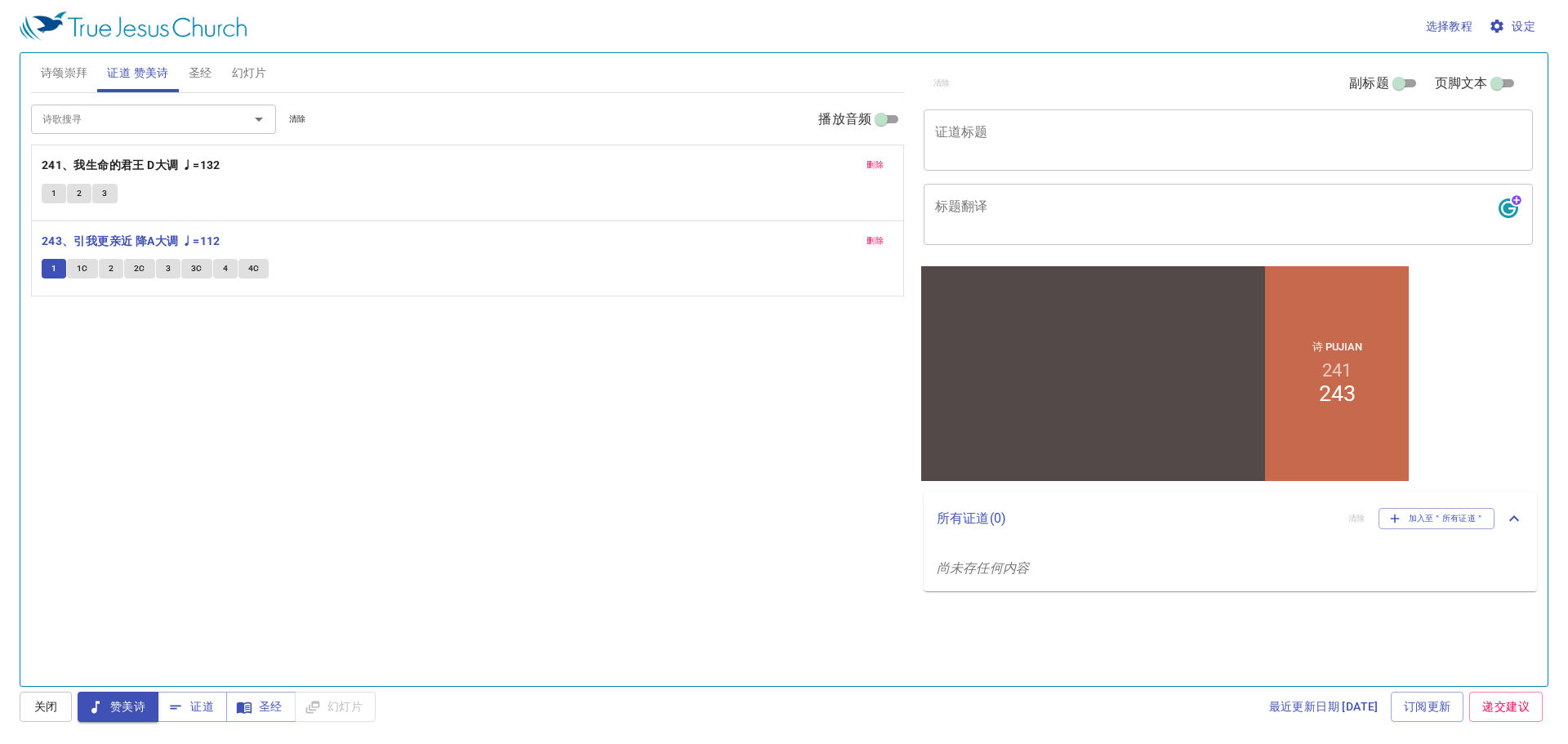
click at [82, 270] on span "1C" at bounding box center [83, 269] width 12 height 15
click at [110, 275] on span "2" at bounding box center [110, 269] width 5 height 15
click at [147, 268] on button "2C" at bounding box center [140, 269] width 31 height 20
click at [167, 272] on span "3" at bounding box center [167, 269] width 5 height 15
click at [190, 270] on button "3C" at bounding box center [197, 269] width 31 height 20
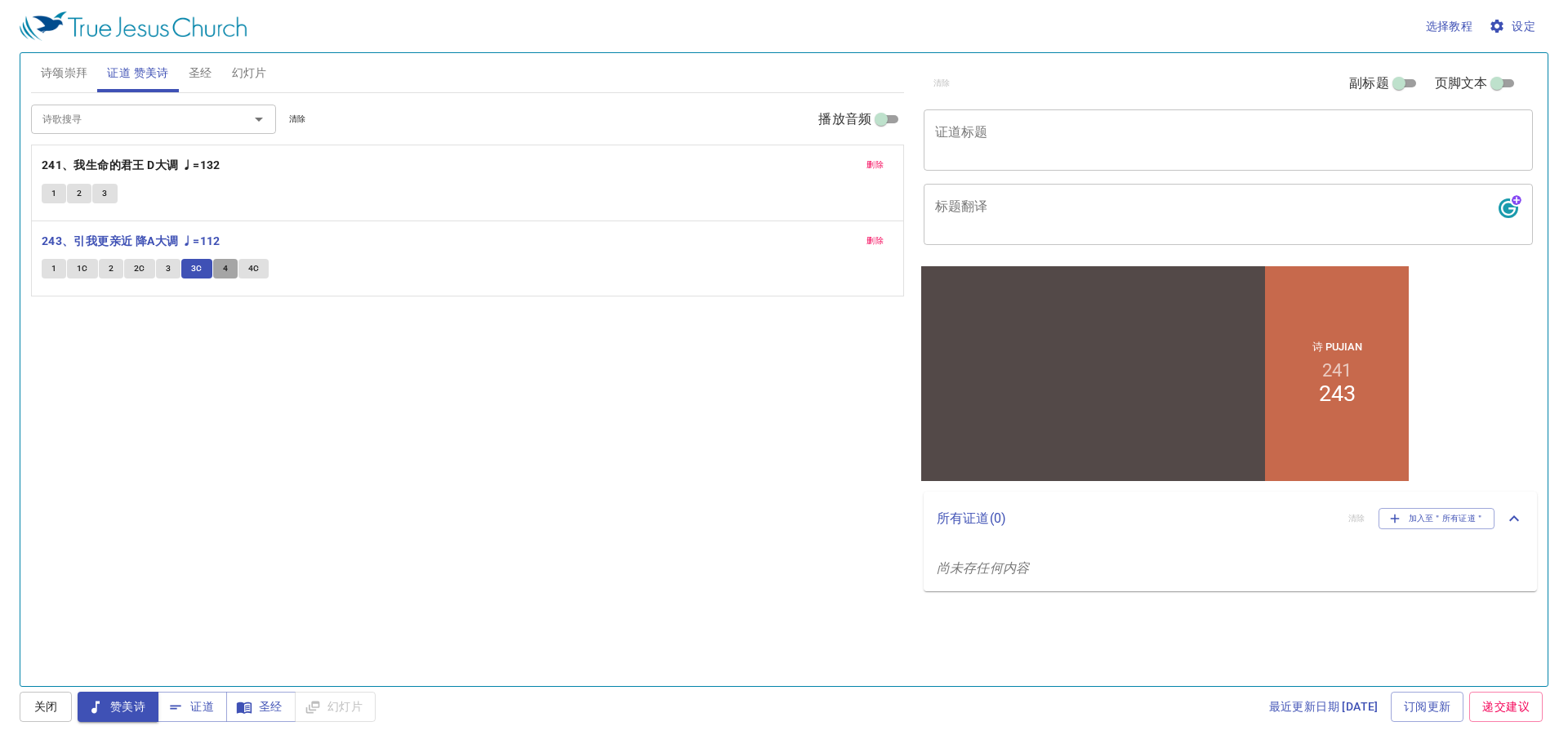
click at [228, 272] on button "4" at bounding box center [225, 269] width 25 height 20
click at [257, 271] on span "4C" at bounding box center [254, 269] width 12 height 15
